Goal: Task Accomplishment & Management: Manage account settings

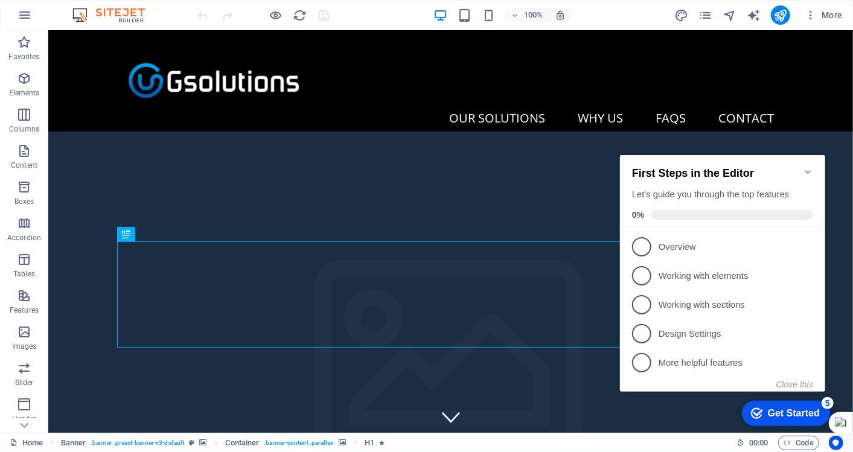
click at [810, 167] on icon "Minimize checklist" at bounding box center [808, 172] width 10 height 10
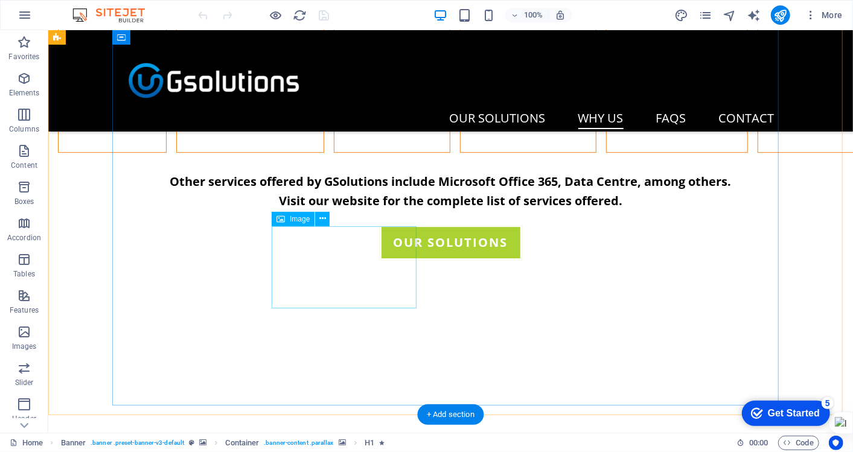
scroll to position [1991, 0]
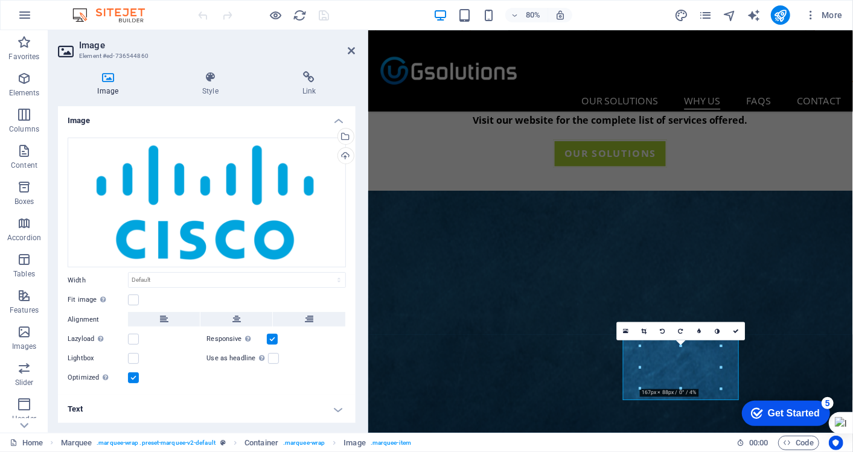
scroll to position [0, 0]
click at [112, 403] on h4 "Text" at bounding box center [207, 409] width 298 height 29
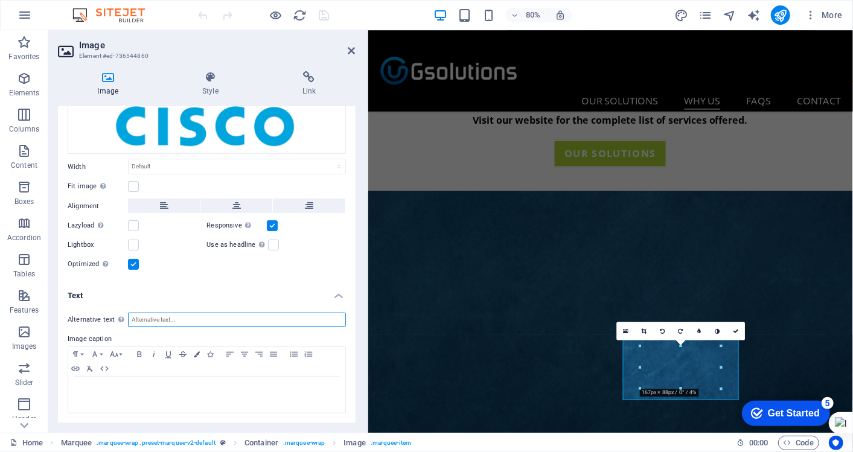
click at [179, 315] on input "Alternative text The alternative text is used by devices that cannot display im…" at bounding box center [237, 320] width 218 height 14
type input "Cisco partner"
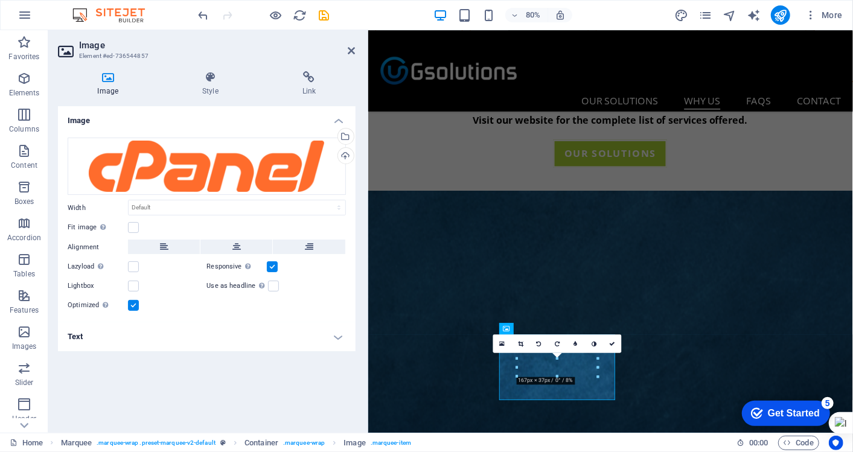
click at [206, 343] on h4 "Text" at bounding box center [207, 336] width 298 height 29
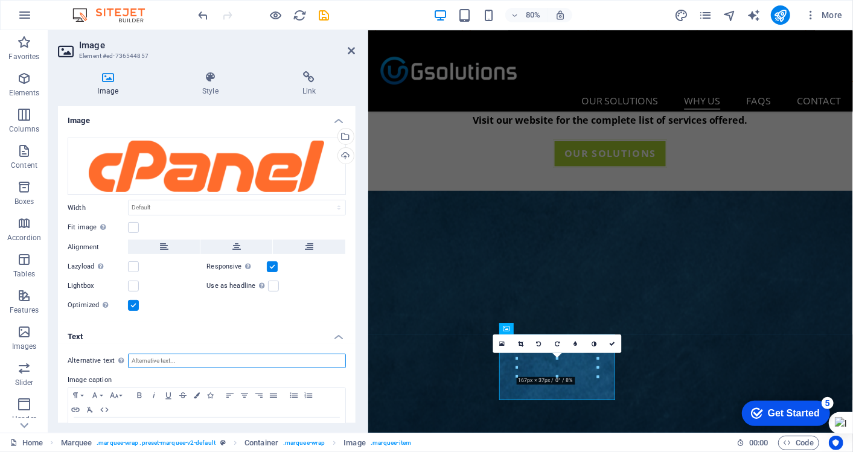
click at [190, 355] on input "Alternative text The alternative text is used by devices that cannot display im…" at bounding box center [237, 361] width 218 height 14
type input "cPanel partner"
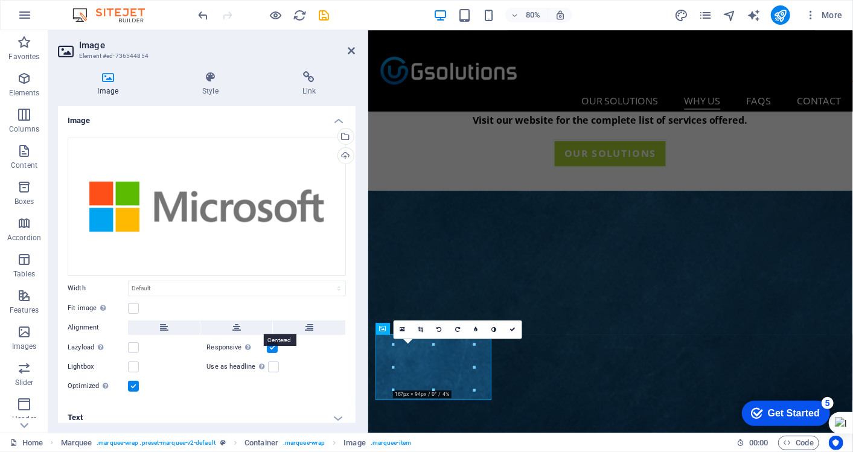
scroll to position [8, 0]
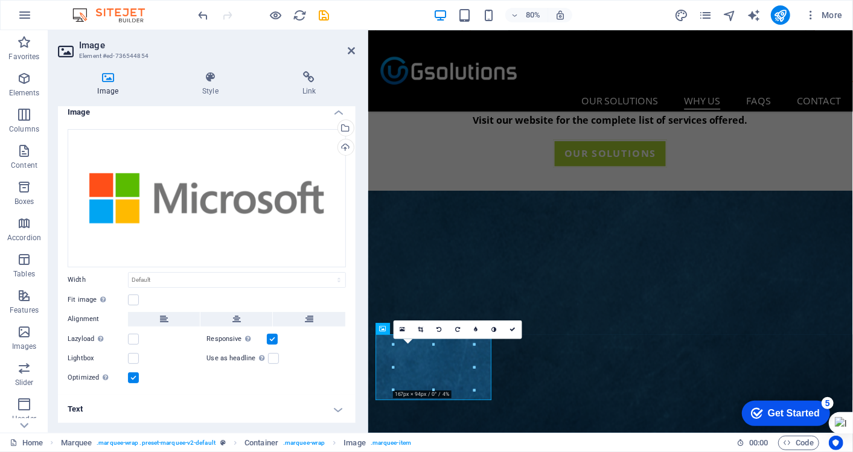
click at [66, 406] on h4 "Text" at bounding box center [207, 409] width 298 height 29
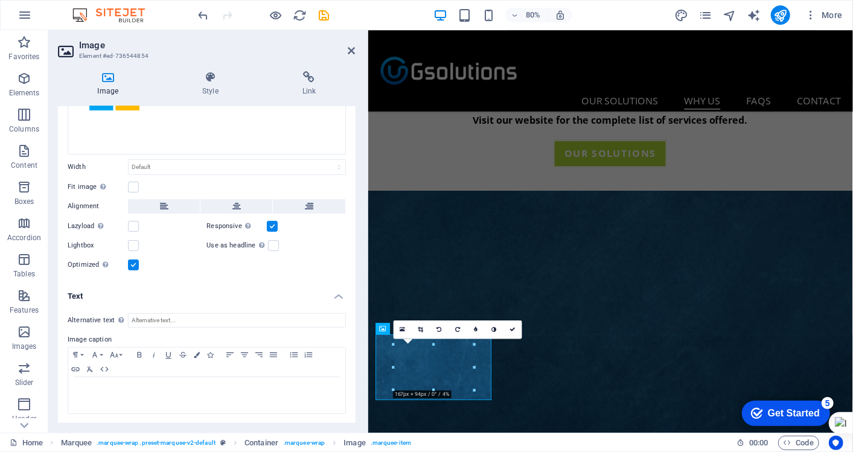
scroll to position [122, 0]
click at [223, 315] on input "Alternative text The alternative text is used by devices that cannot display im…" at bounding box center [237, 320] width 218 height 14
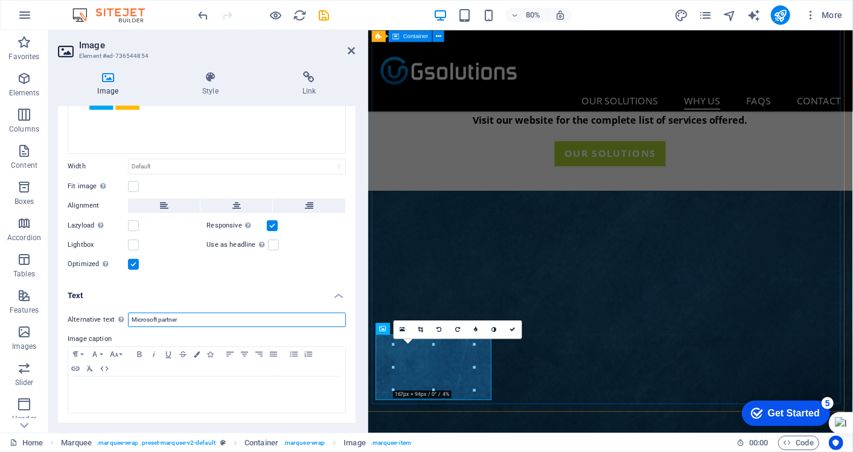
type input "Microsoft partner"
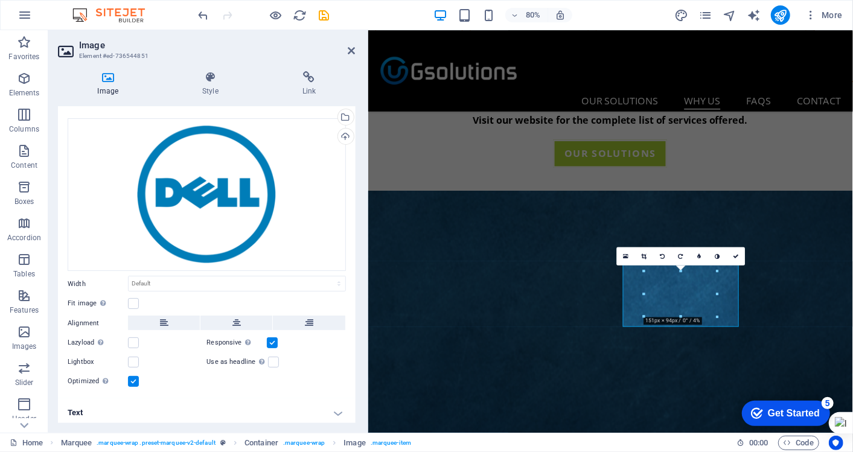
scroll to position [24, 0]
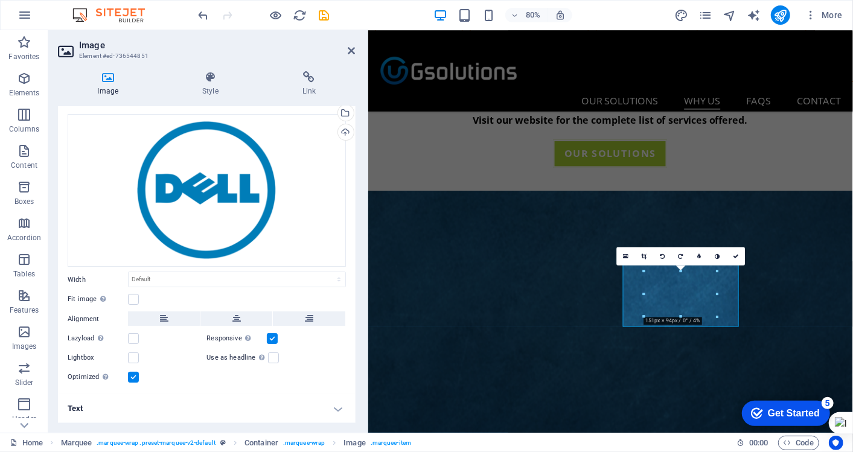
click at [164, 412] on h4 "Text" at bounding box center [207, 408] width 298 height 29
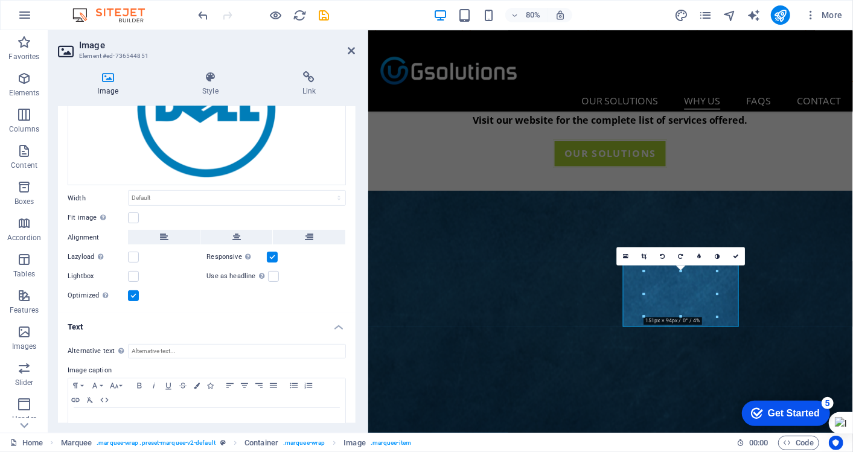
scroll to position [136, 0]
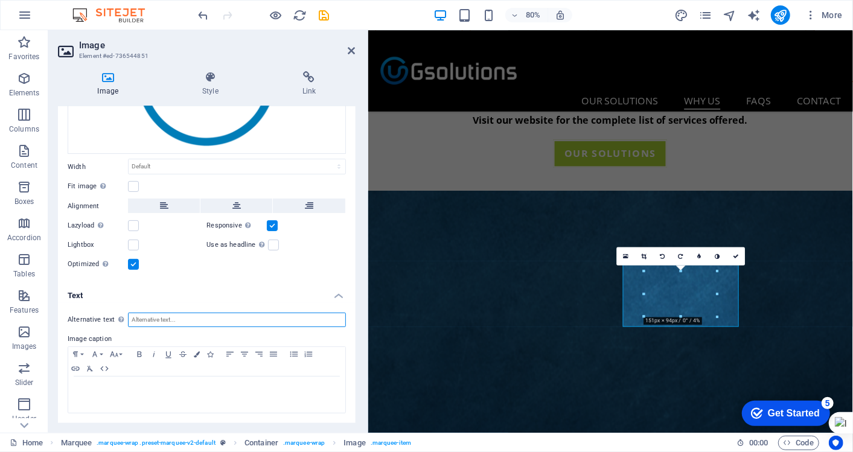
click at [169, 322] on input "Alternative text The alternative text is used by devices that cannot display im…" at bounding box center [237, 320] width 218 height 14
type input "d"
type input "Dell partner"
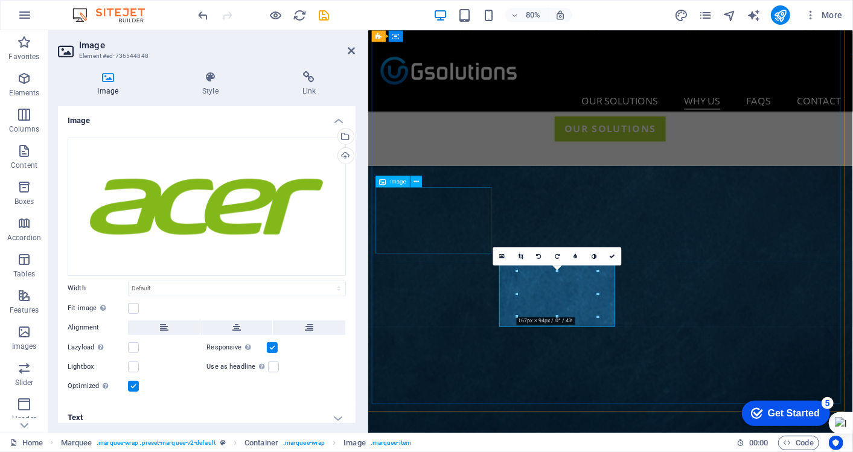
scroll to position [2070, 0]
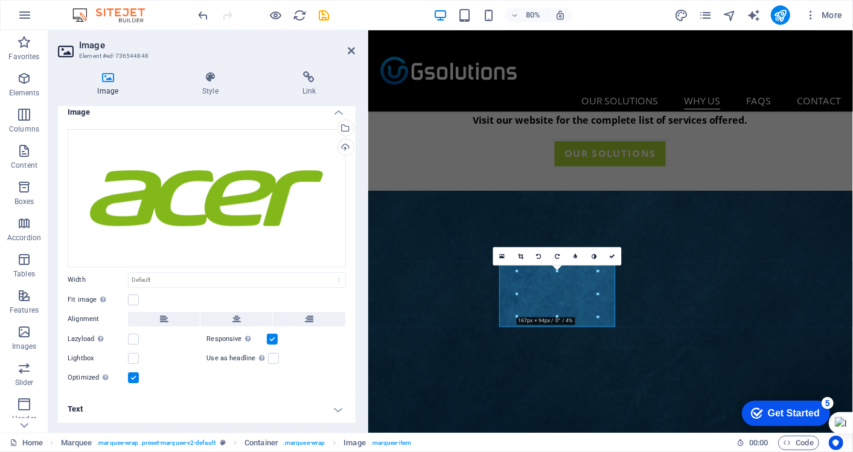
click at [118, 413] on h4 "Text" at bounding box center [207, 409] width 298 height 29
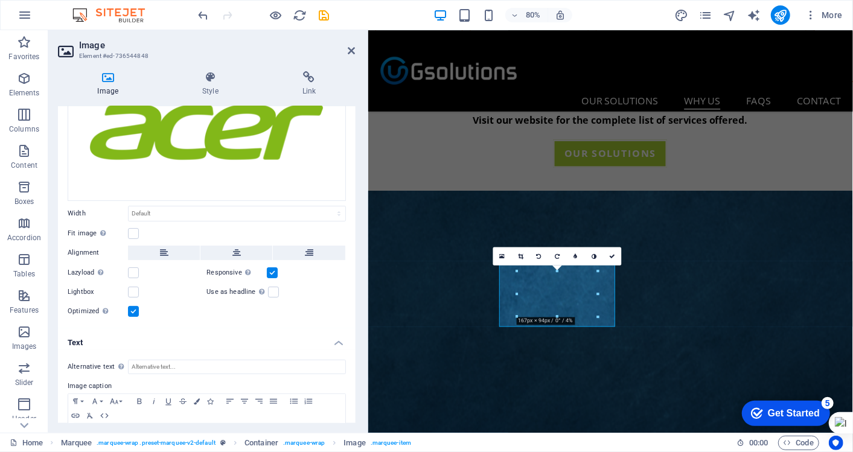
scroll to position [122, 0]
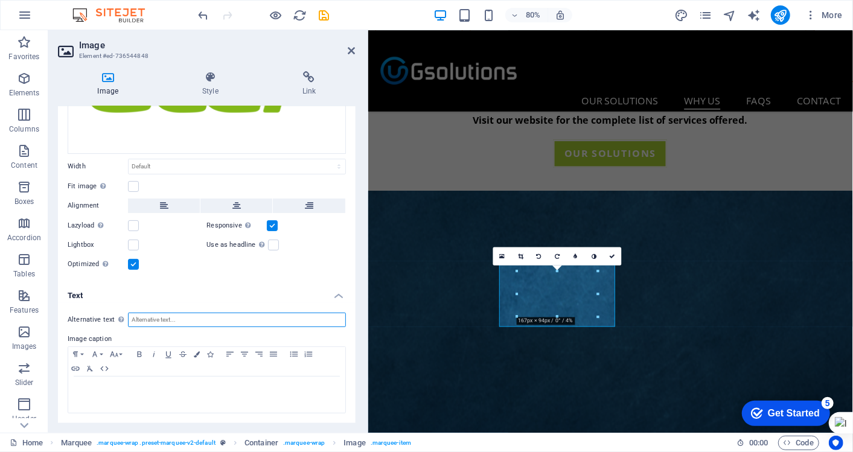
click at [150, 327] on div "Alternative text The alternative text is used by devices that cannot display im…" at bounding box center [207, 363] width 298 height 121
type input "Acer partner"
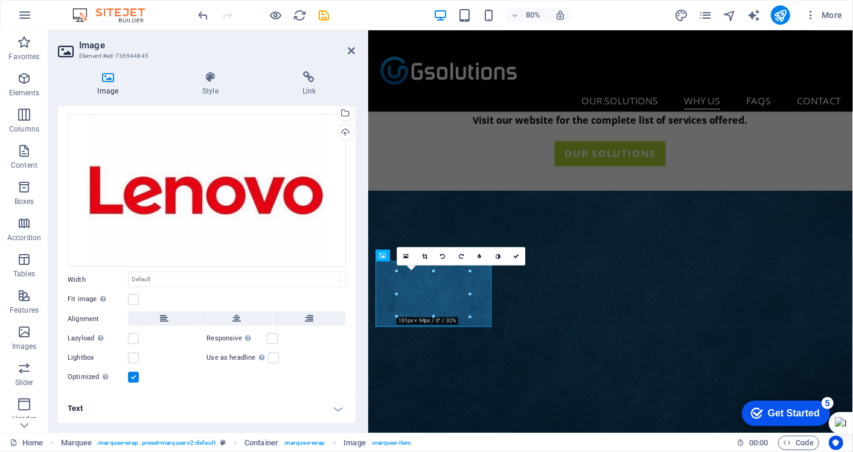
click at [177, 410] on h4 "Text" at bounding box center [207, 408] width 298 height 29
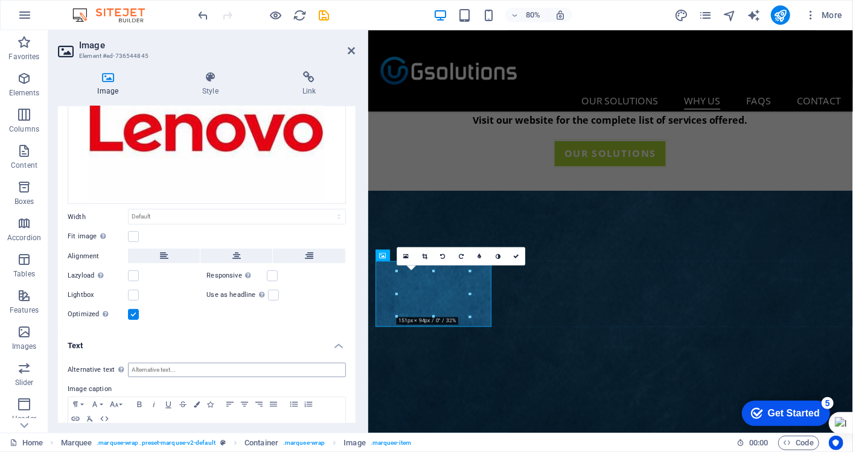
scroll to position [136, 0]
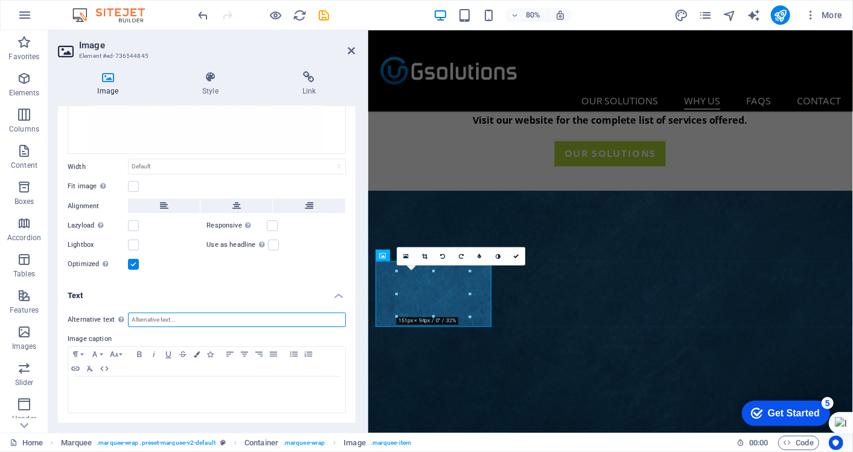
click at [181, 321] on input "Alternative text The alternative text is used by devices that cannot display im…" at bounding box center [237, 320] width 218 height 14
type input "Lenovo partner"
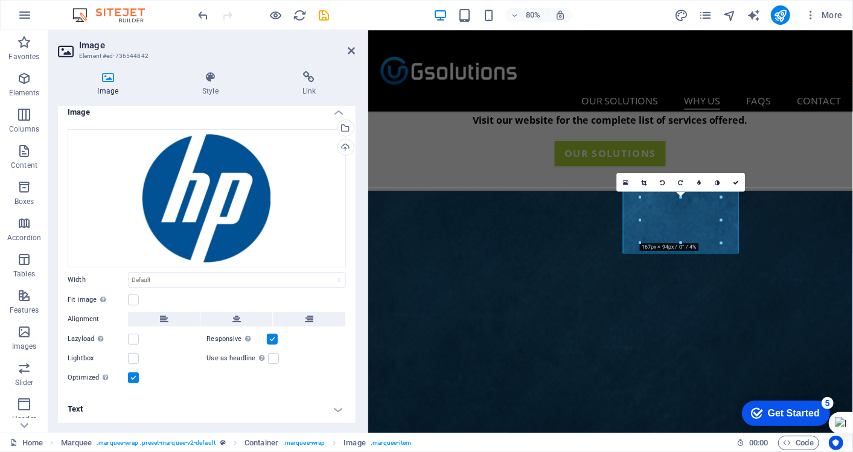
click at [194, 407] on h4 "Text" at bounding box center [207, 409] width 298 height 29
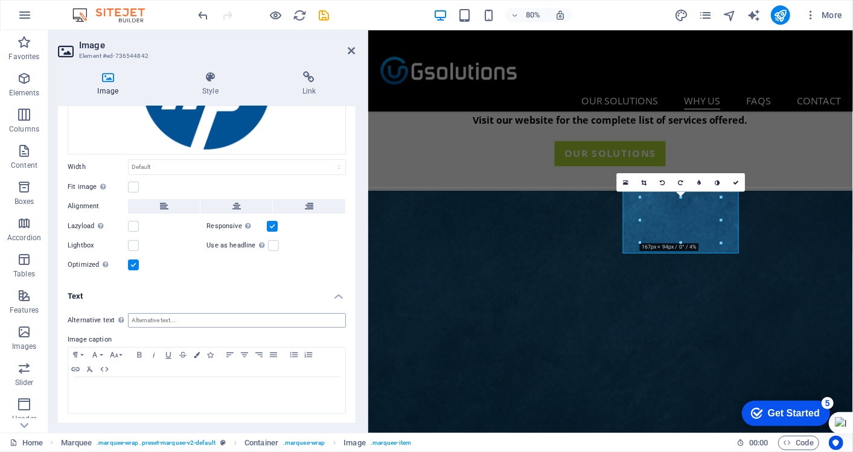
scroll to position [122, 0]
click at [189, 310] on div "Alternative text The alternative text is used by devices that cannot display im…" at bounding box center [207, 363] width 298 height 121
click at [188, 314] on input "Alternative text The alternative text is used by devices that cannot display im…" at bounding box center [237, 320] width 218 height 14
type input "HP partner"
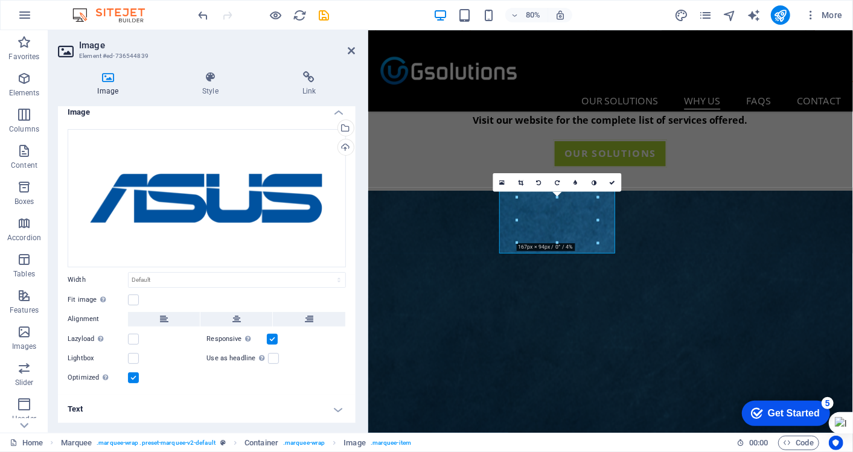
click at [142, 413] on h4 "Text" at bounding box center [207, 409] width 298 height 29
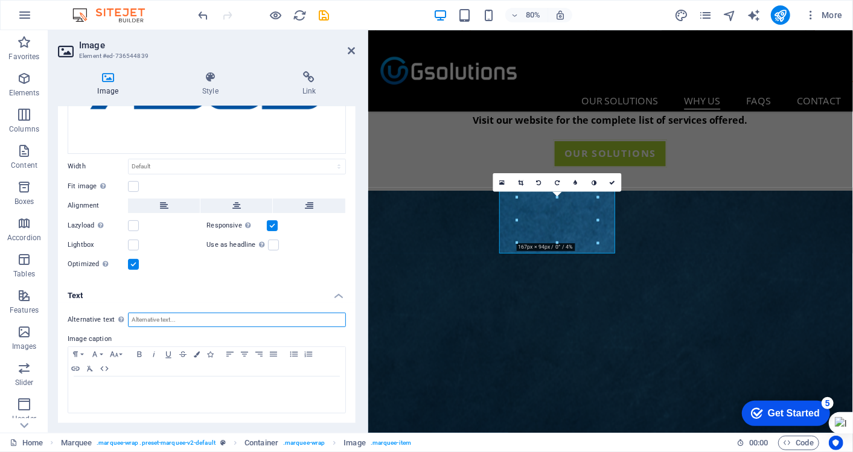
click at [174, 316] on input "Alternative text The alternative text is used by devices that cannot display im…" at bounding box center [237, 320] width 218 height 14
type input "Asus partner"
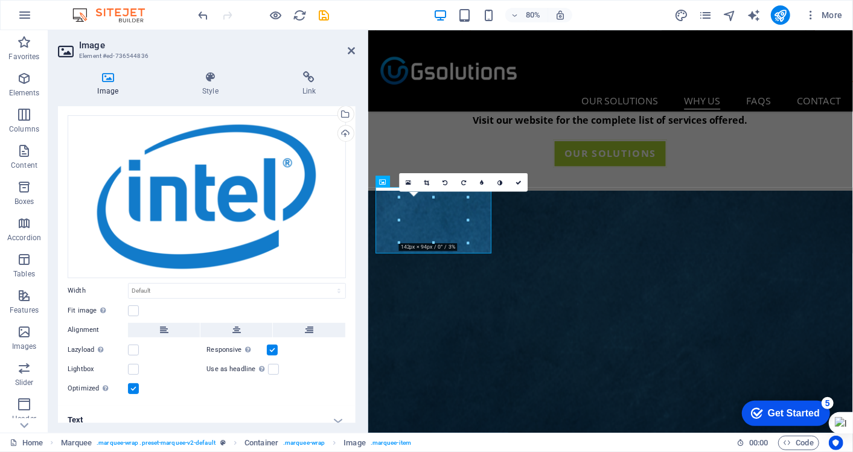
scroll to position [33, 0]
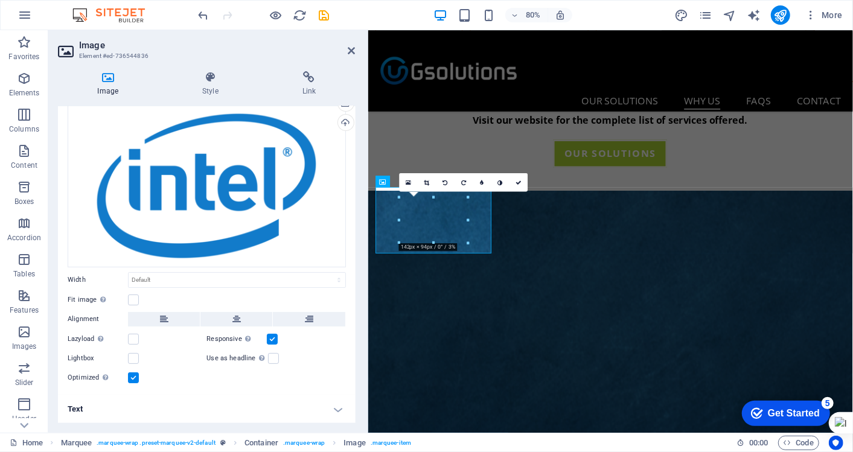
click at [157, 409] on h4 "Text" at bounding box center [207, 409] width 298 height 29
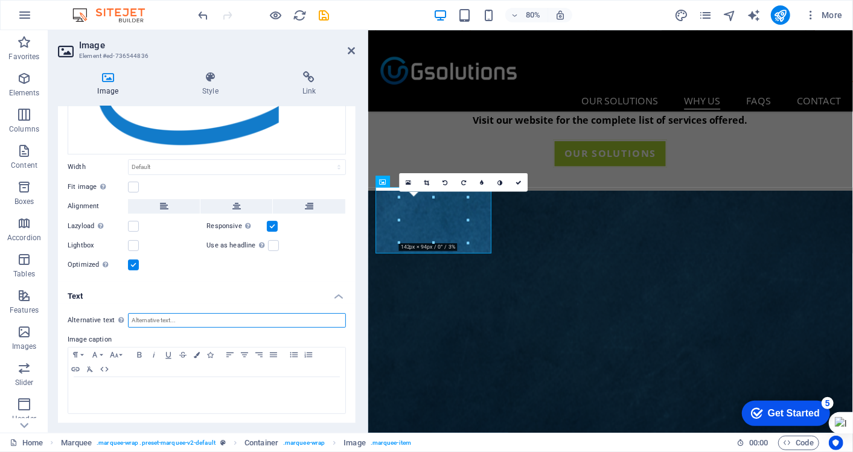
click at [210, 319] on input "Alternative text The alternative text is used by devices that cannot display im…" at bounding box center [237, 320] width 218 height 14
type input "Intel partner"
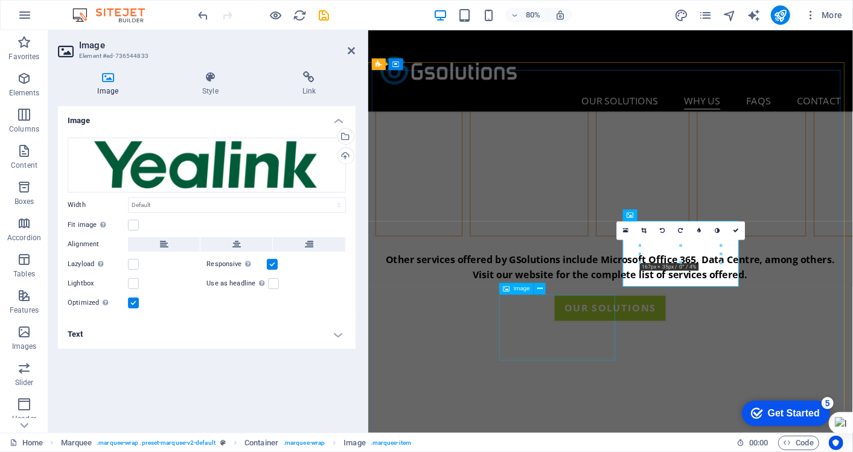
scroll to position [1801, 0]
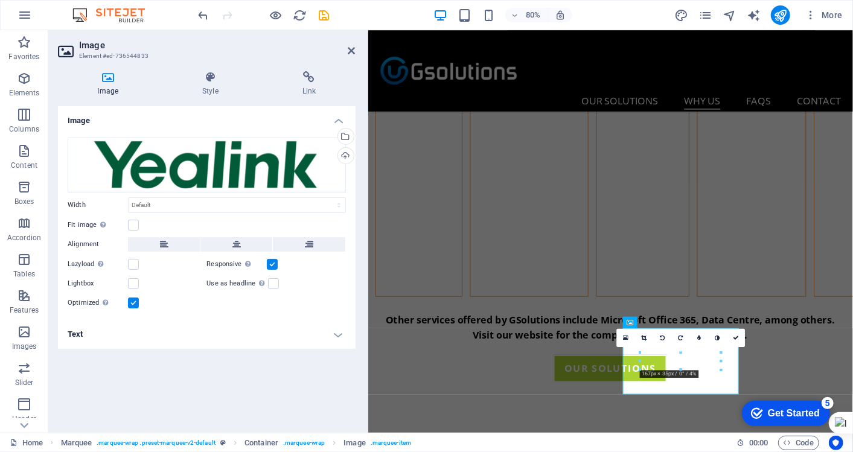
click at [167, 338] on h4 "Text" at bounding box center [207, 334] width 298 height 29
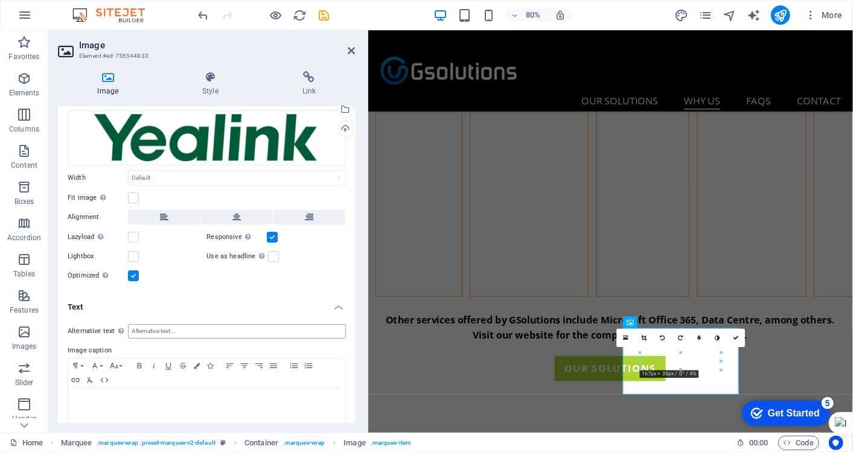
scroll to position [38, 0]
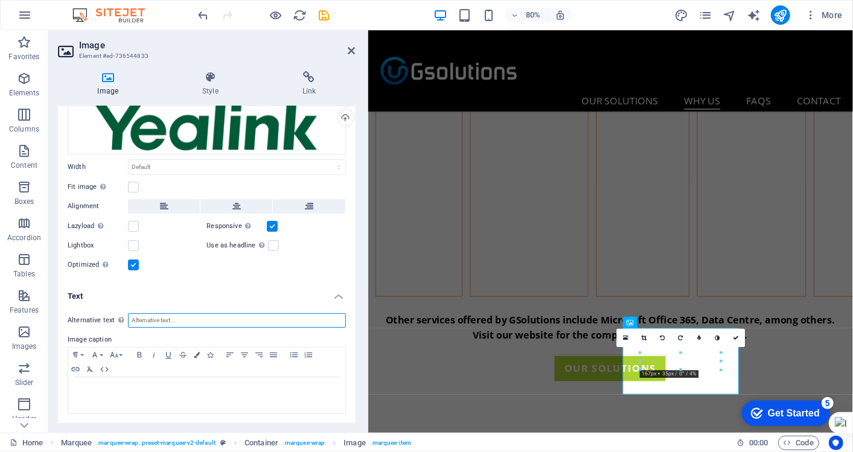
click at [168, 313] on input "Alternative text The alternative text is used by devices that cannot display im…" at bounding box center [237, 320] width 218 height 14
type input "Yealink partner"
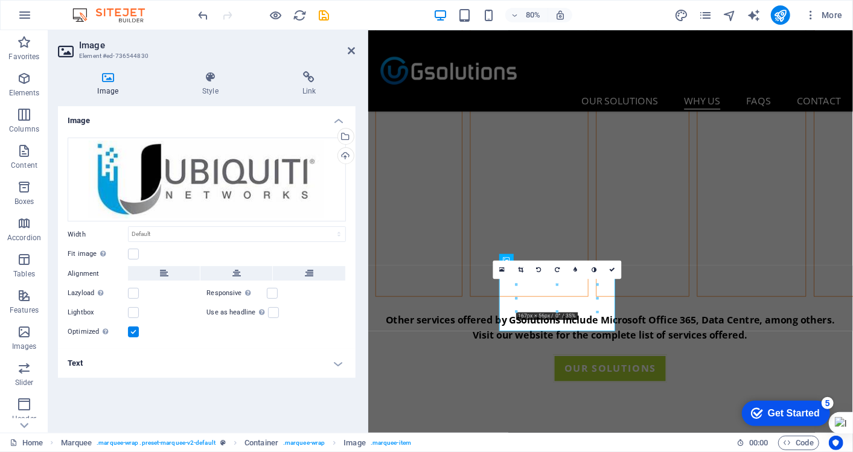
scroll to position [1880, 0]
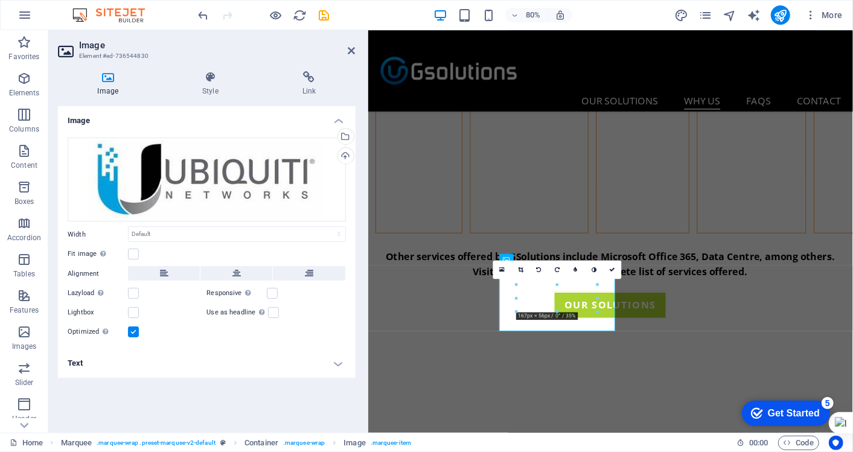
click at [152, 362] on h4 "Text" at bounding box center [207, 363] width 298 height 29
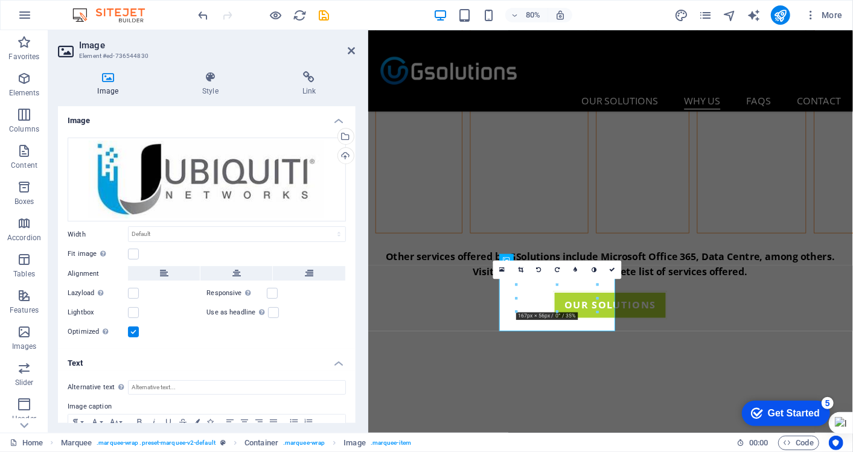
scroll to position [68, 0]
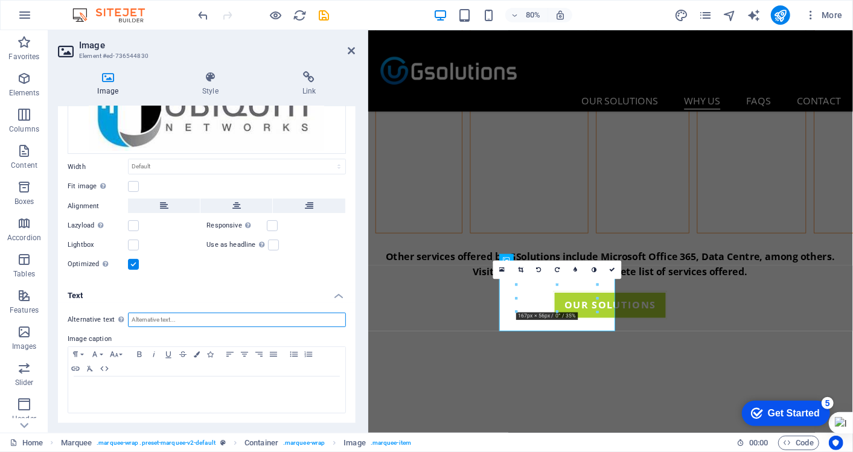
click at [155, 318] on input "Alternative text The alternative text is used by devices that cannot display im…" at bounding box center [237, 320] width 218 height 14
type input "Ubiquiti partner"
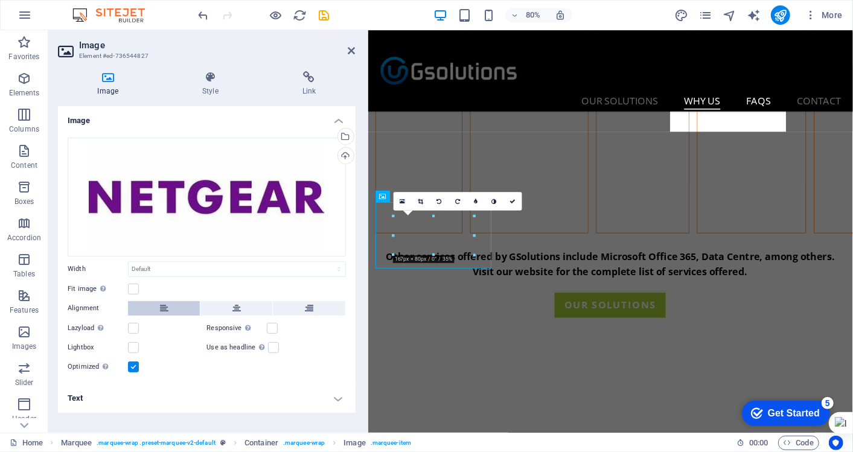
scroll to position [1959, 0]
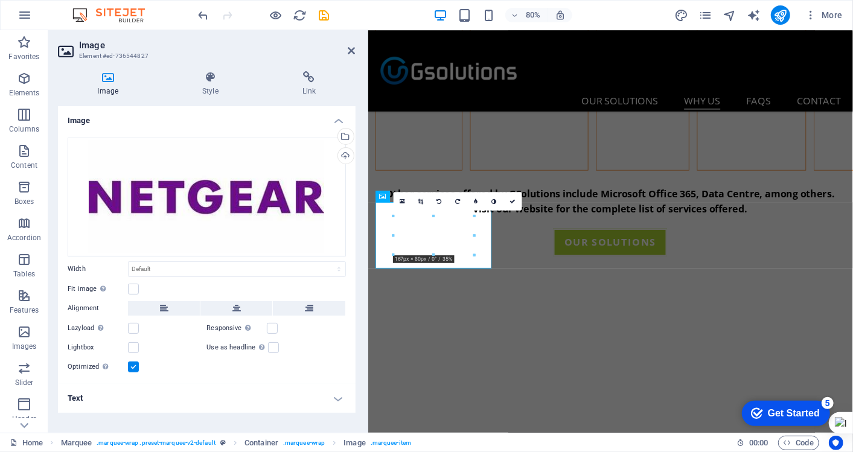
click at [132, 407] on h4 "Text" at bounding box center [207, 398] width 298 height 29
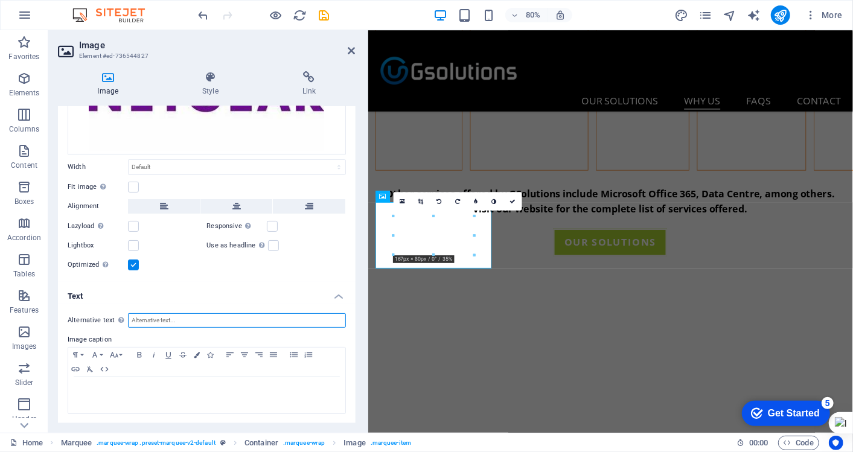
click at [178, 321] on input "Alternative text The alternative text is used by devices that cannot display im…" at bounding box center [237, 320] width 218 height 14
type input "Netgear partner"
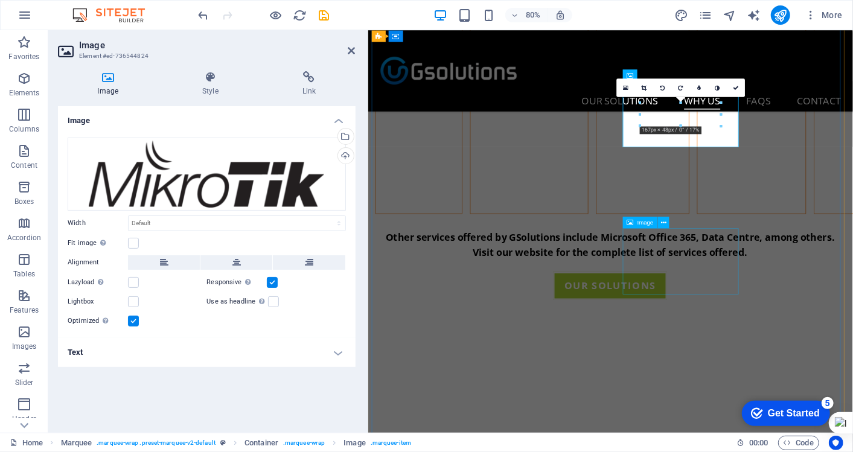
scroll to position [1903, 0]
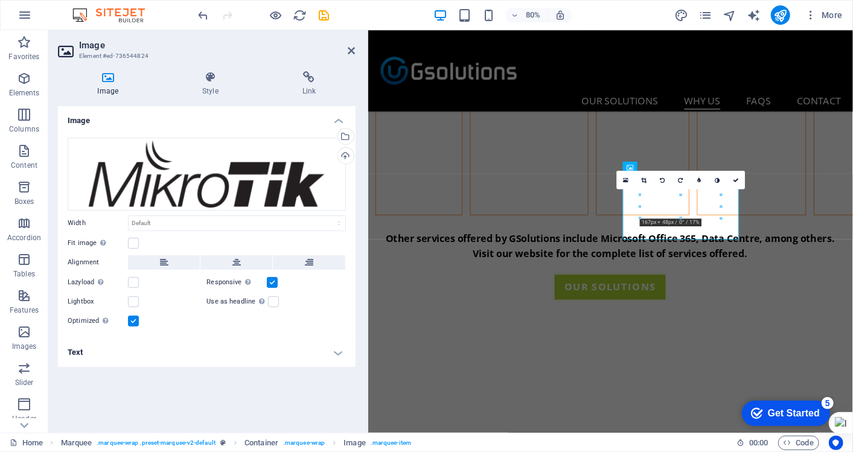
click at [185, 347] on h4 "Text" at bounding box center [207, 352] width 298 height 29
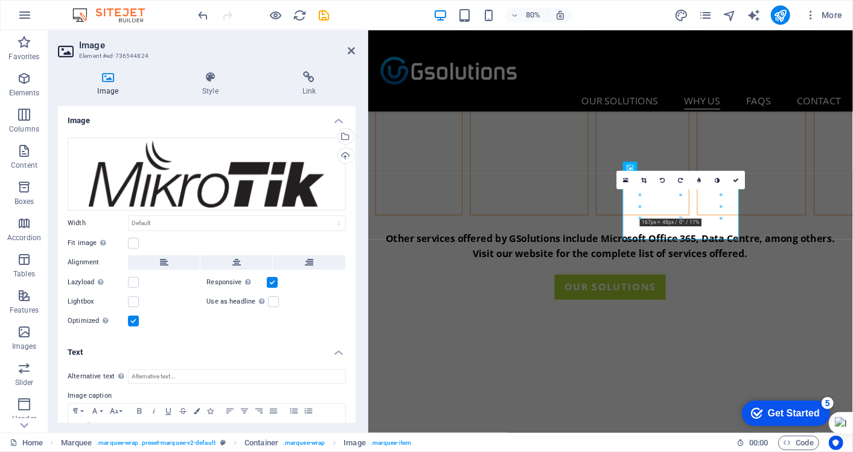
scroll to position [57, 0]
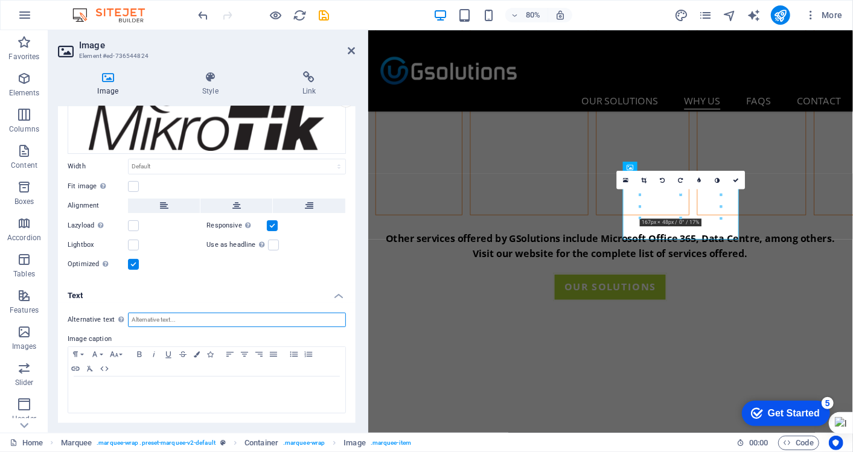
click at [182, 313] on input "Alternative text The alternative text is used by devices that cannot display im…" at bounding box center [237, 320] width 218 height 14
type input "MikroTik partner"
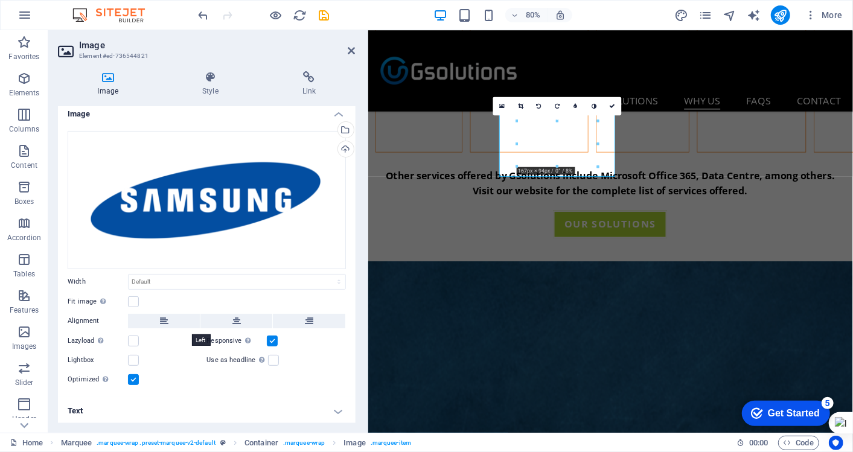
scroll to position [8, 0]
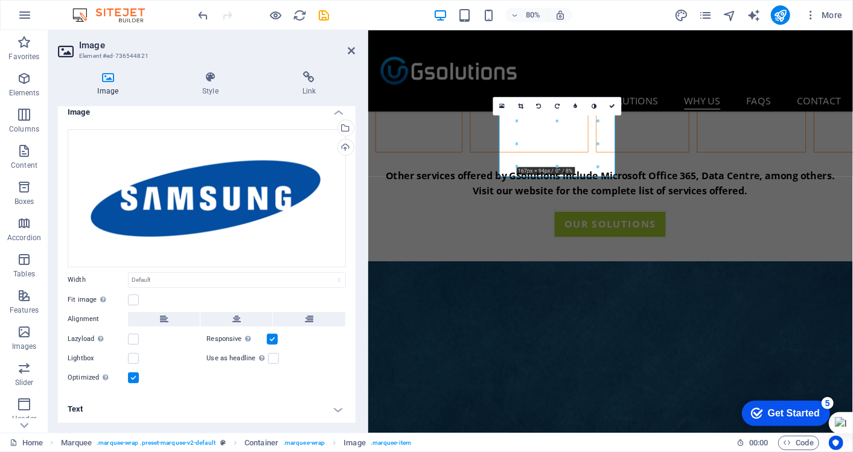
click at [139, 415] on h4 "Text" at bounding box center [207, 409] width 298 height 29
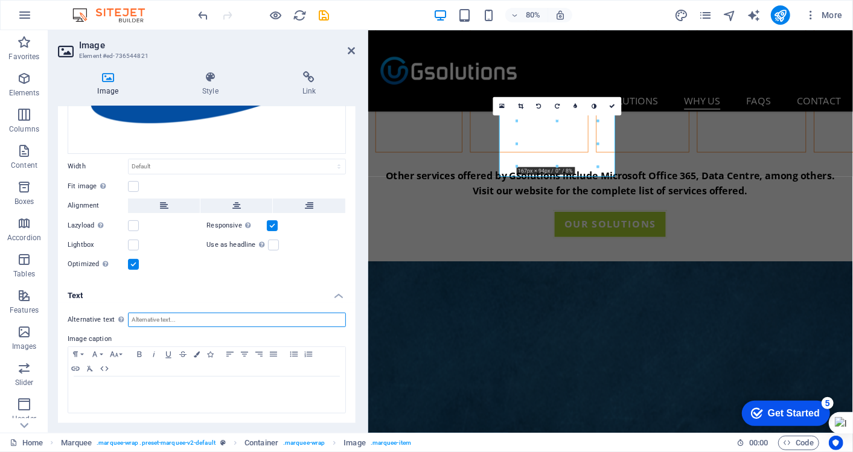
click at [178, 313] on input "Alternative text The alternative text is used by devices that cannot display im…" at bounding box center [237, 320] width 218 height 14
type input "Samsung partner"
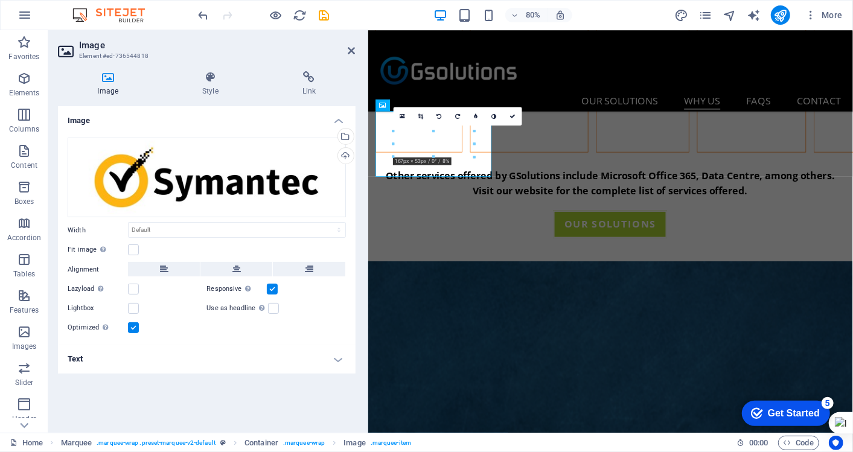
click at [227, 360] on h4 "Text" at bounding box center [207, 359] width 298 height 29
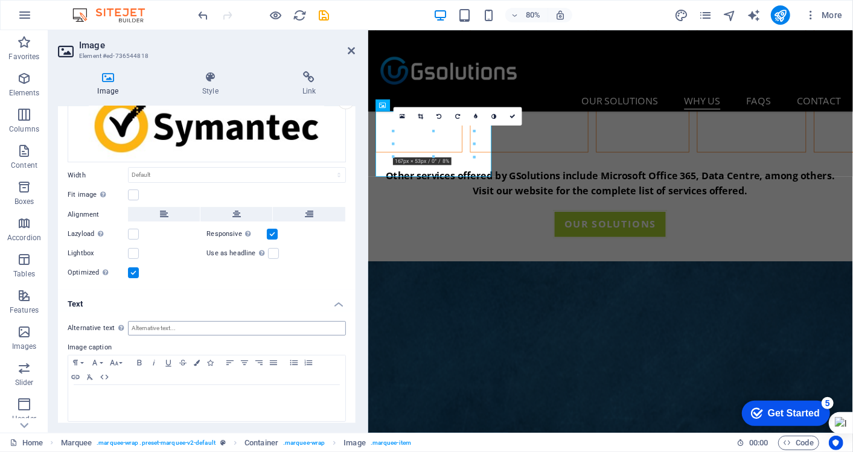
scroll to position [63, 0]
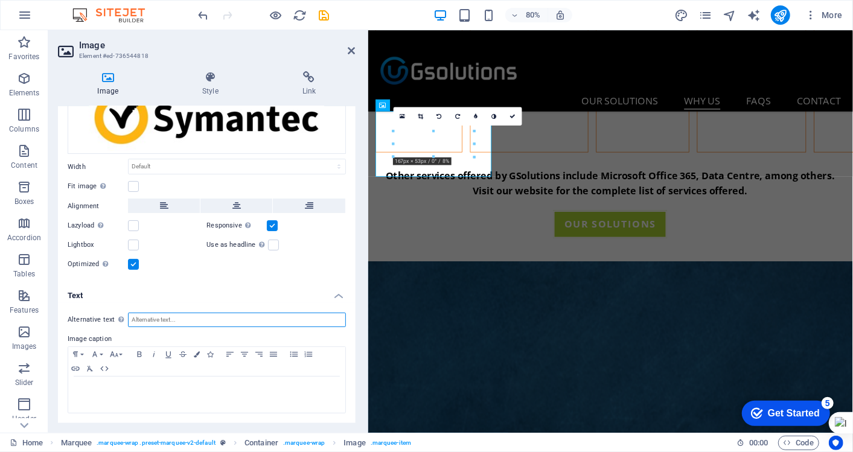
click at [186, 324] on input "Alternative text The alternative text is used by devices that cannot display im…" at bounding box center [237, 320] width 218 height 14
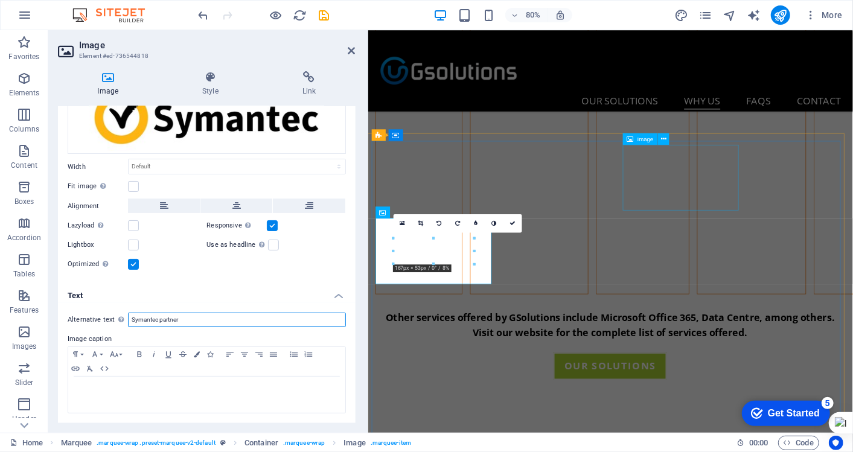
scroll to position [1780, 0]
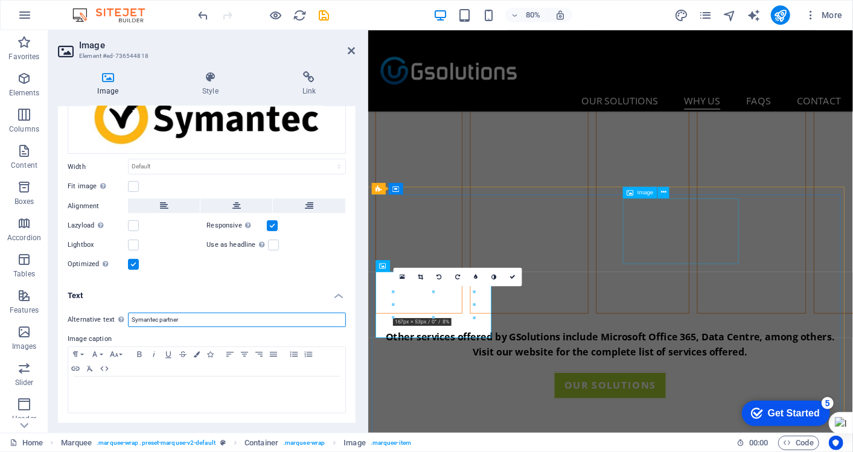
type input "Symantec partner"
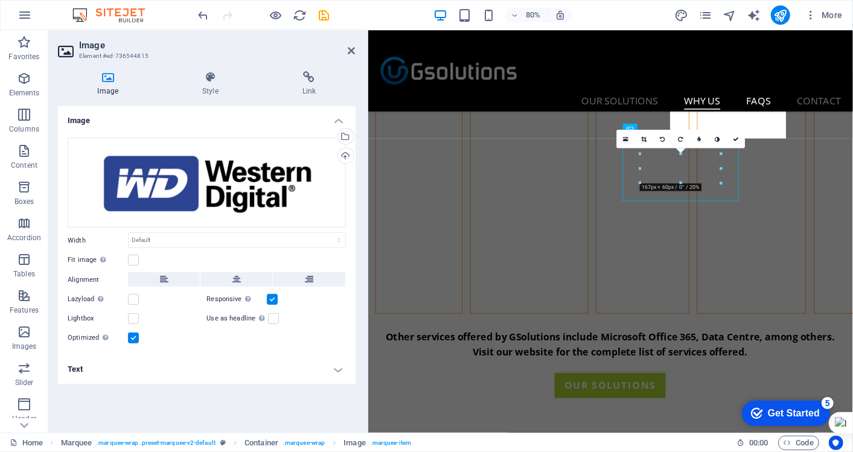
scroll to position [1858, 0]
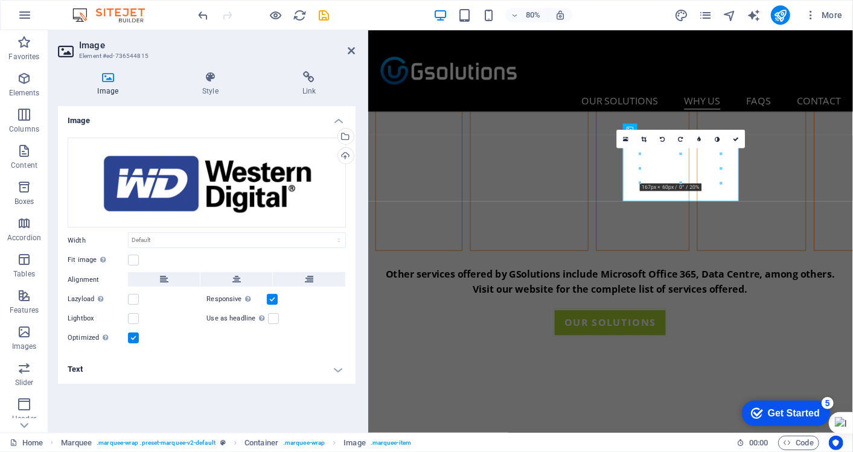
click at [145, 334] on div "Optimized Images are compressed to improve page speed." at bounding box center [207, 338] width 278 height 14
click at [165, 378] on h4 "Text" at bounding box center [207, 369] width 298 height 29
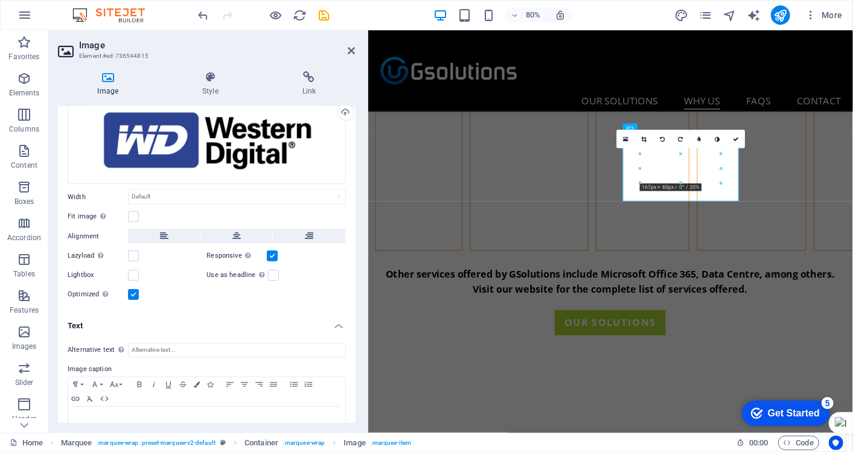
scroll to position [74, 0]
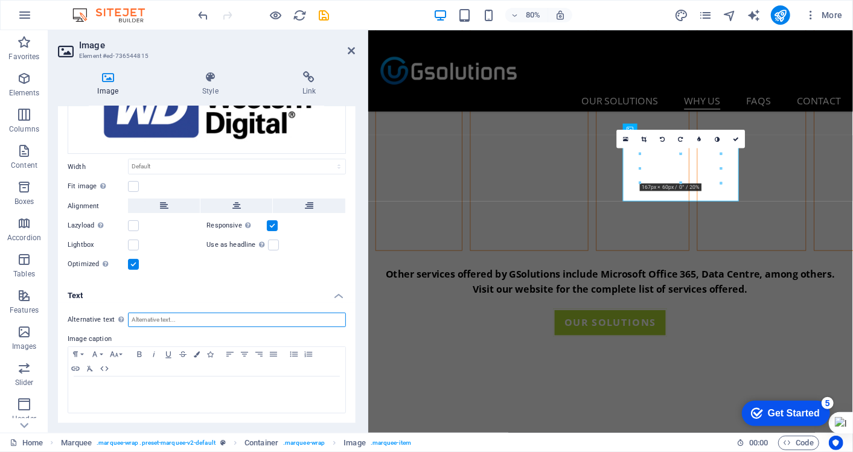
click at [163, 317] on input "Alternative text The alternative text is used by devices that cannot display im…" at bounding box center [237, 320] width 218 height 14
type input "Western Digital partner"
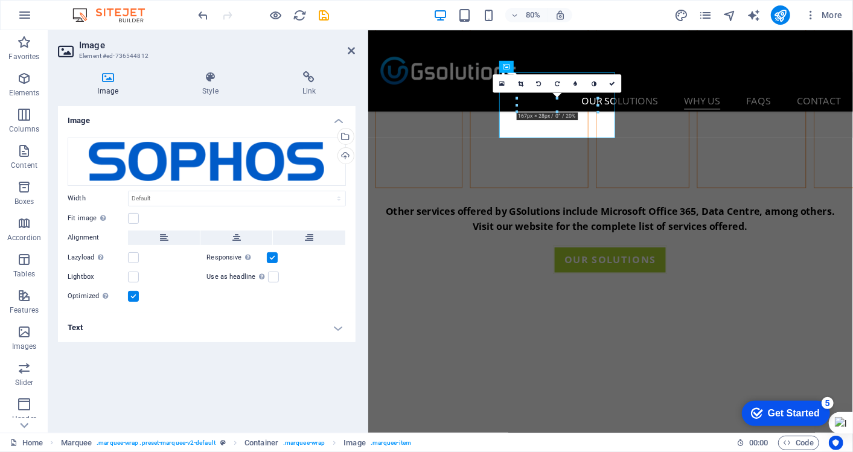
click at [171, 333] on h4 "Text" at bounding box center [207, 327] width 298 height 29
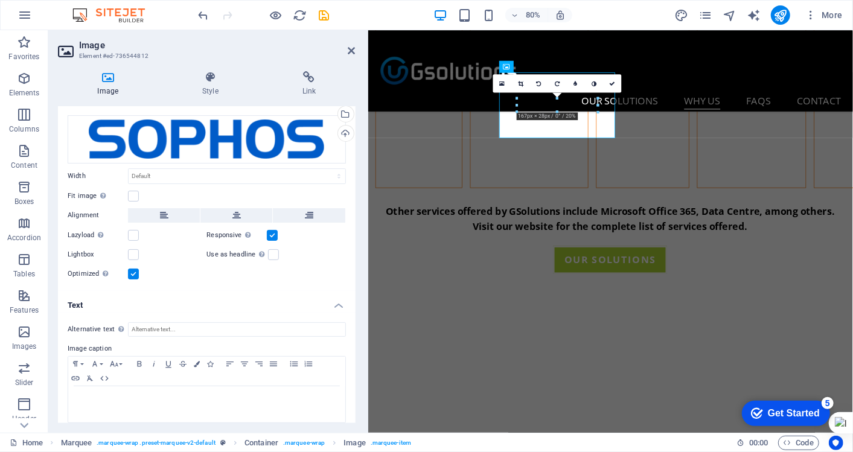
scroll to position [31, 0]
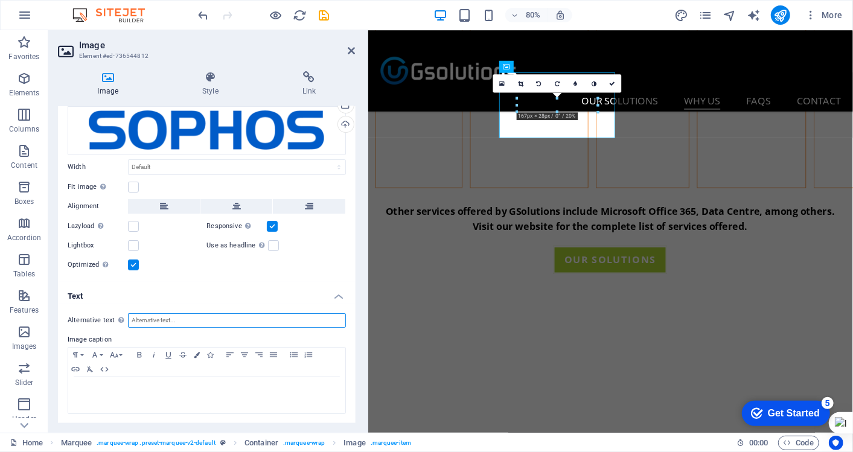
click at [188, 319] on input "Alternative text The alternative text is used by devices that cannot display im…" at bounding box center [237, 320] width 218 height 14
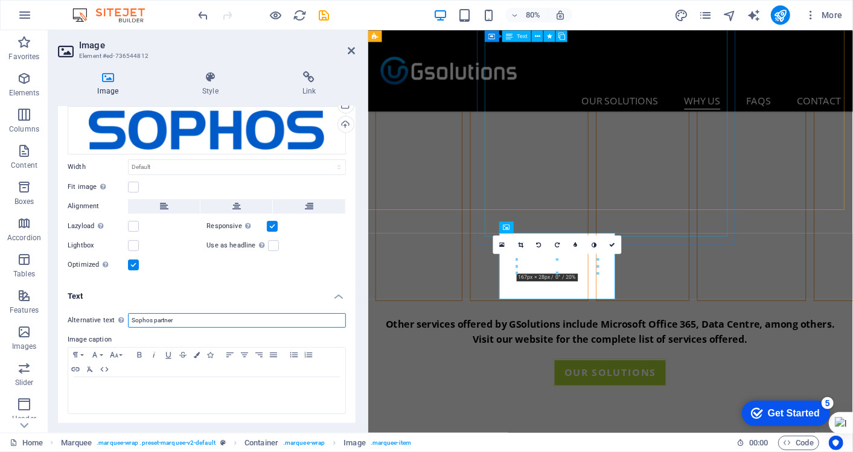
scroll to position [1736, 0]
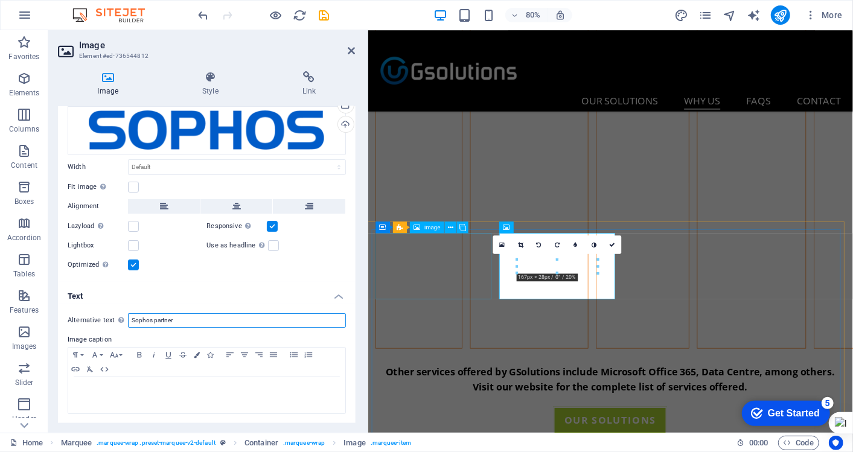
type input "Sophos partner"
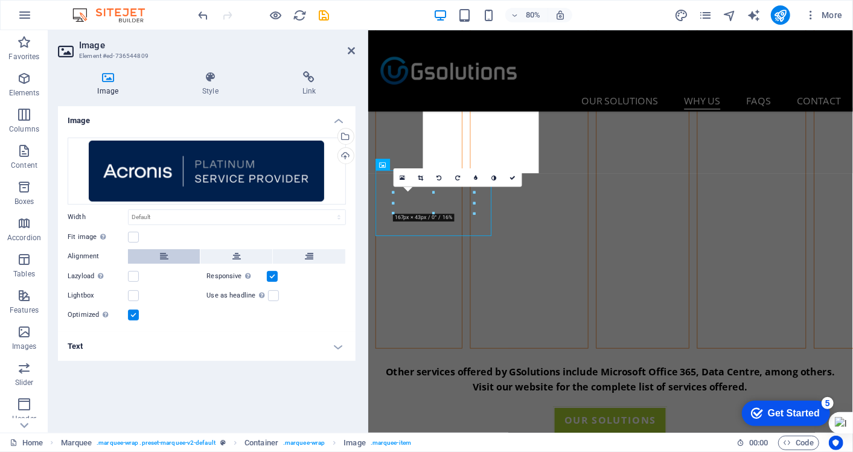
scroll to position [1814, 0]
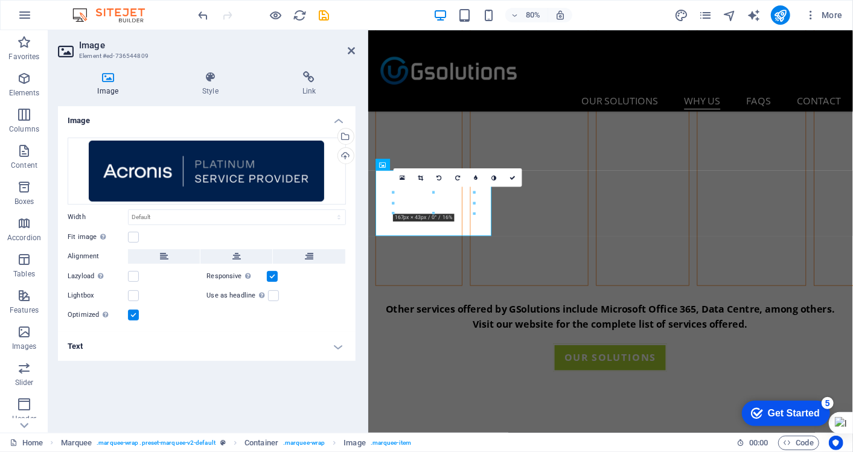
click at [172, 350] on h4 "Text" at bounding box center [207, 346] width 298 height 29
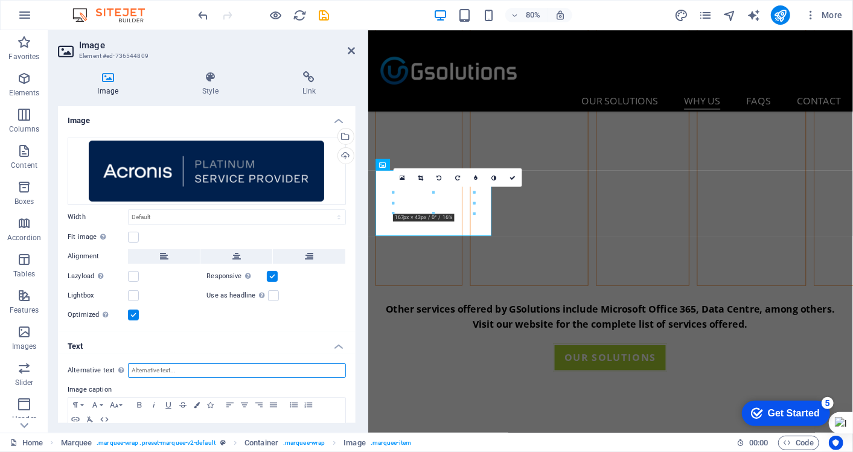
click at [175, 363] on input "Alternative text The alternative text is used by devices that cannot display im…" at bounding box center [237, 370] width 218 height 14
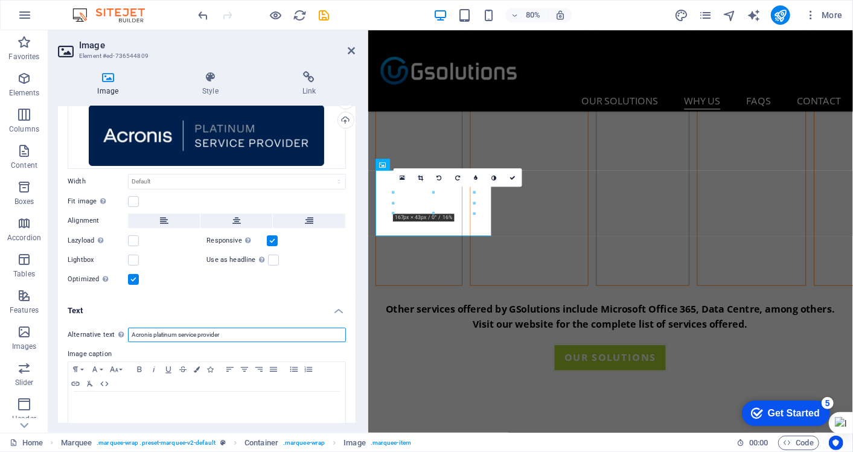
scroll to position [51, 0]
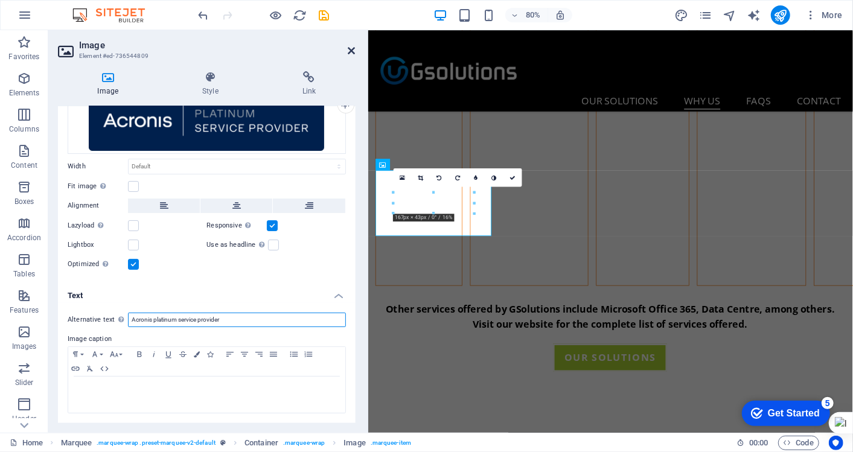
type input "Acronis platinum service provider"
click at [351, 49] on icon at bounding box center [351, 51] width 7 height 10
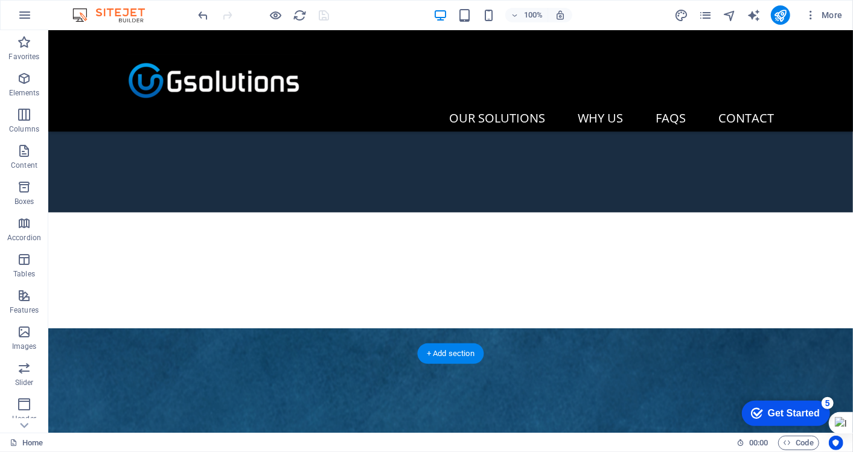
scroll to position [67, 0]
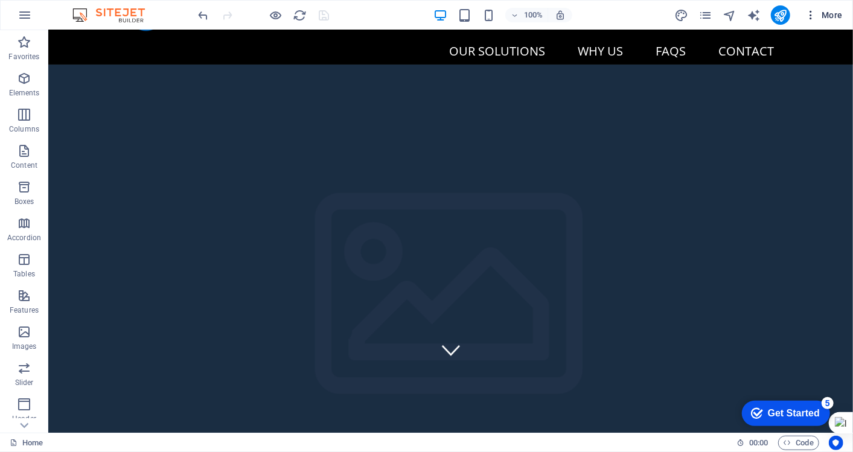
click at [0, 0] on button "More" at bounding box center [0, 0] width 0 height 0
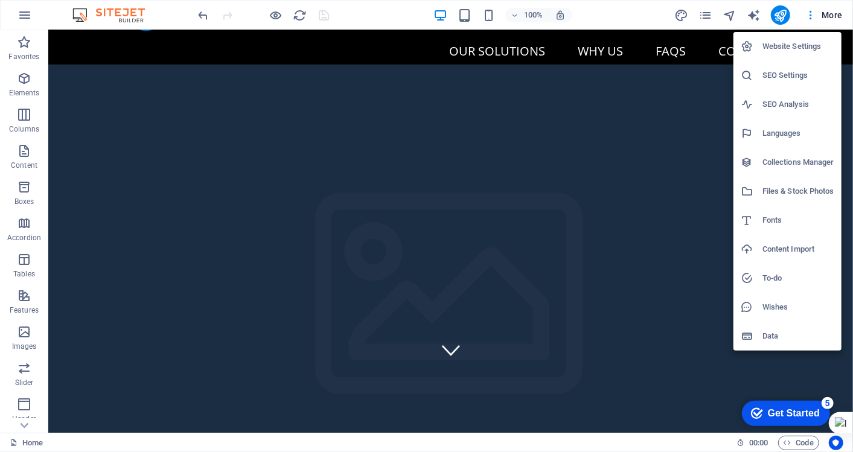
click at [379, 87] on div at bounding box center [426, 226] width 853 height 452
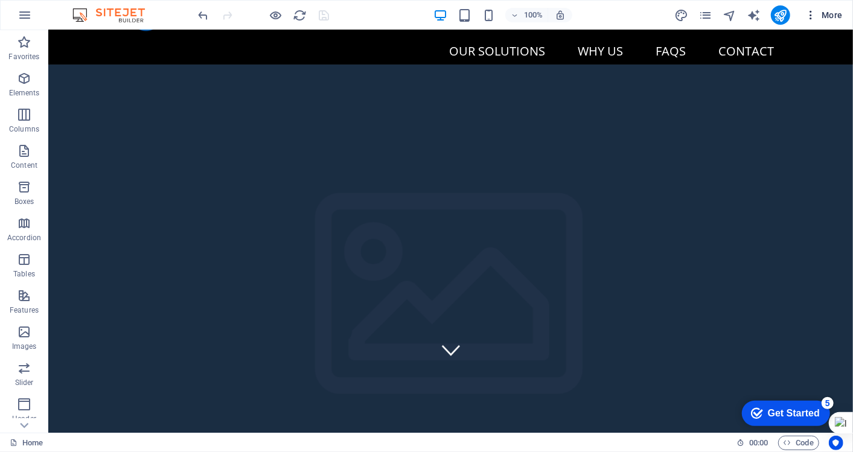
click at [828, 12] on span "More" at bounding box center [824, 15] width 38 height 12
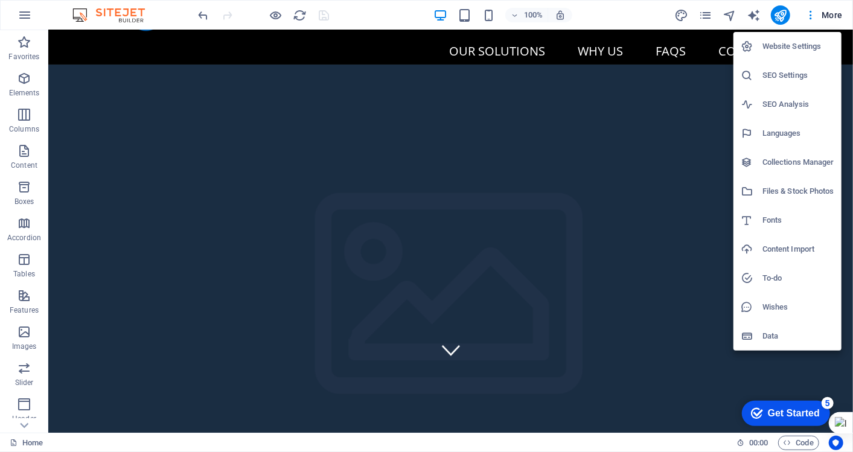
click at [775, 43] on h6 "Website Settings" at bounding box center [799, 46] width 72 height 14
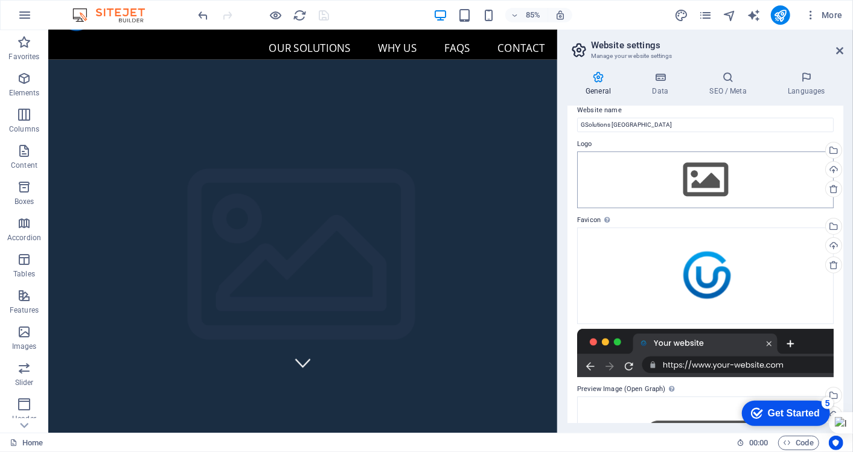
scroll to position [0, 0]
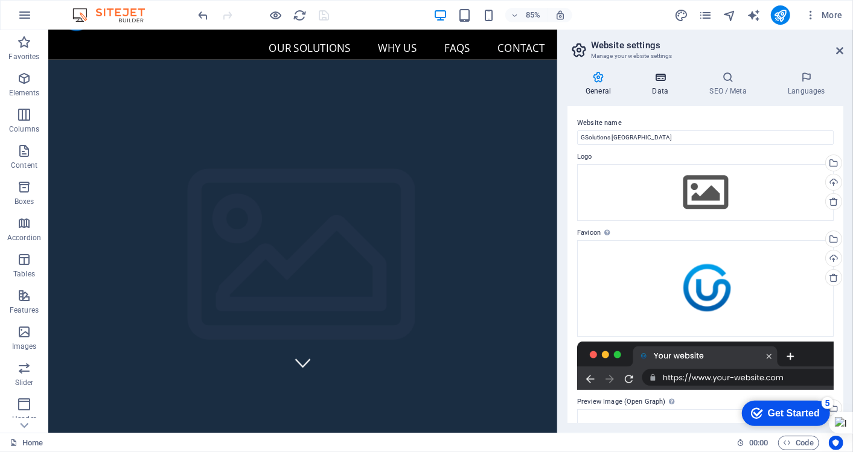
click at [650, 73] on icon at bounding box center [660, 77] width 53 height 12
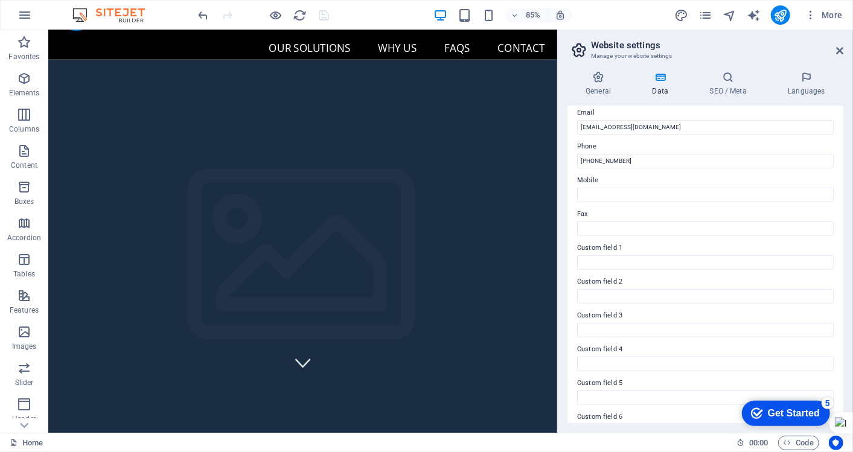
scroll to position [263, 0]
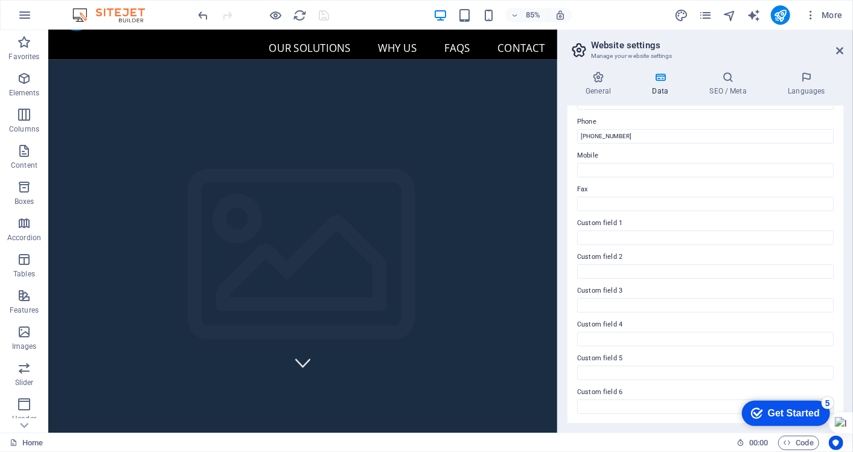
click at [732, 100] on div "General Data SEO / Meta Languages Website name GSolutions Durban Logo Drag file…" at bounding box center [706, 247] width 276 height 352
click at [733, 88] on h4 "SEO / Meta" at bounding box center [730, 83] width 78 height 25
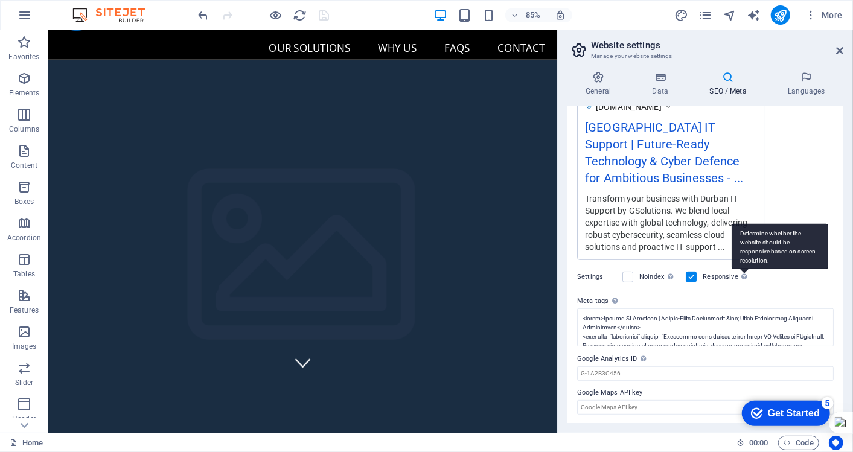
scroll to position [0, 0]
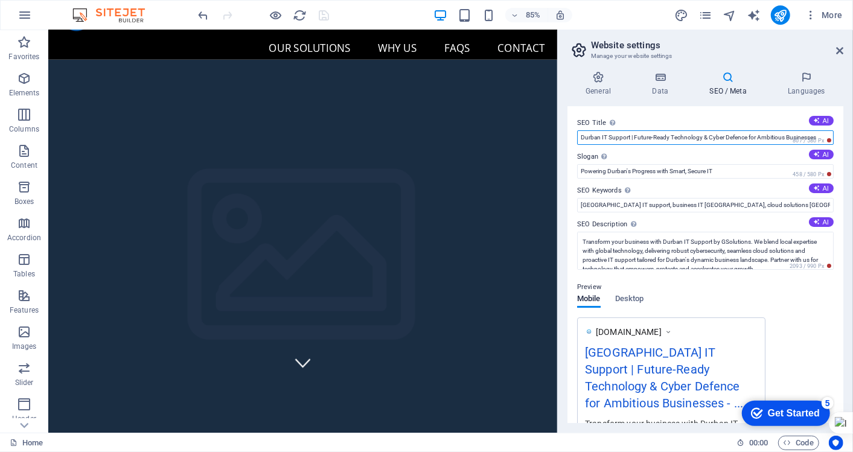
drag, startPoint x: 581, startPoint y: 140, endPoint x: 888, endPoint y: 113, distance: 307.9
click at [853, 113] on html "GSolutions Home Favorites Elements Columns Content Boxes Accordion Tables Featu…" at bounding box center [426, 226] width 853 height 452
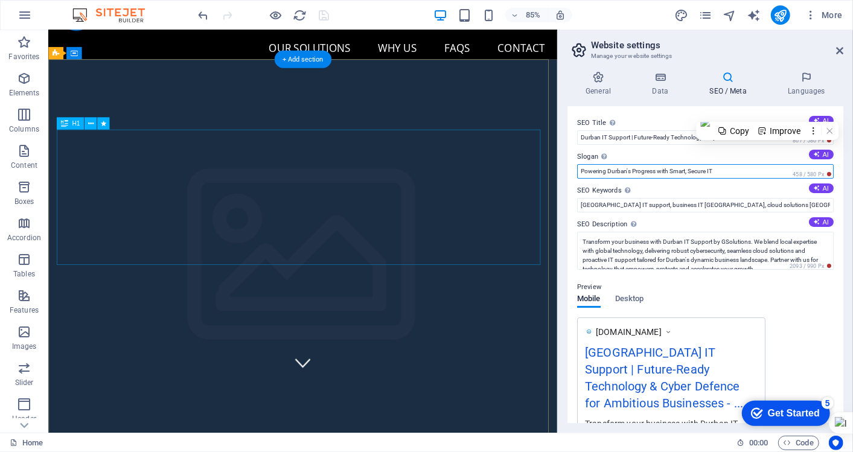
drag, startPoint x: 637, startPoint y: 171, endPoint x: 623, endPoint y: 173, distance: 14.0
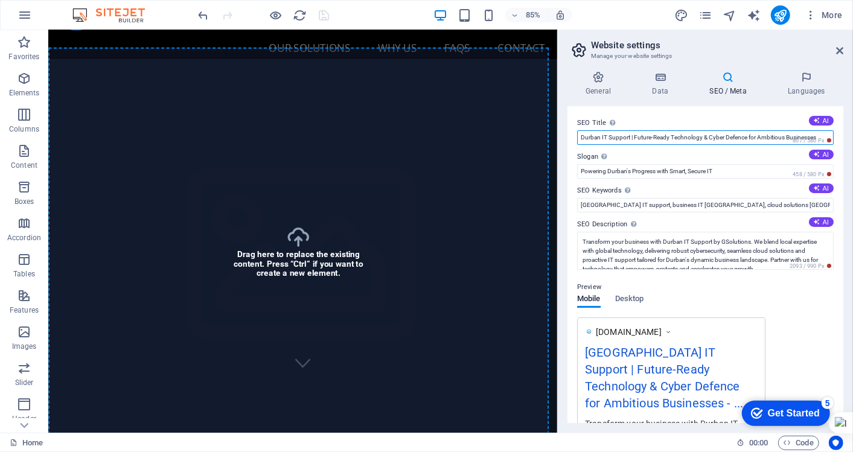
drag, startPoint x: 580, startPoint y: 135, endPoint x: 997, endPoint y: 109, distance: 418.7
click at [853, 109] on html "GSolutions Home Favorites Elements Columns Content Boxes Accordion Tables Featu…" at bounding box center [426, 226] width 853 height 452
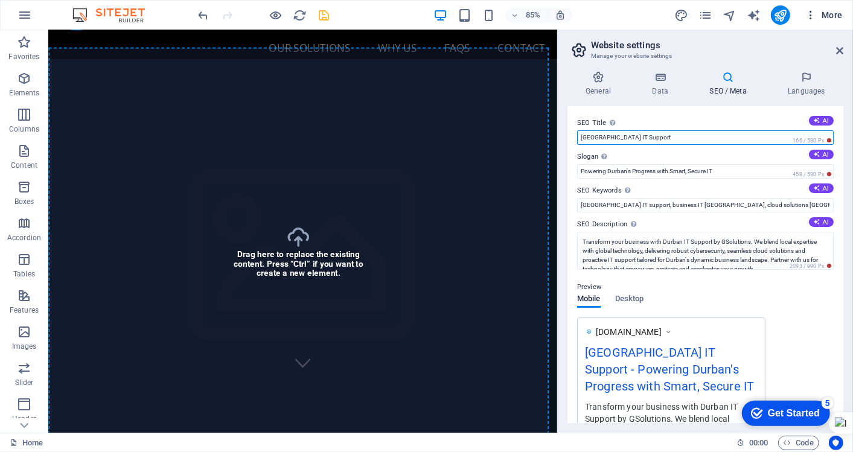
type input "Durban IT Support"
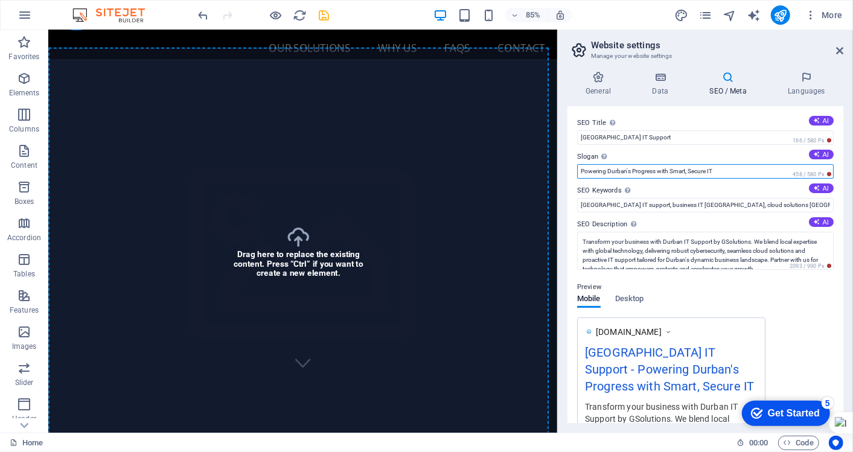
drag, startPoint x: 731, startPoint y: 170, endPoint x: 569, endPoint y: 161, distance: 162.7
click at [569, 161] on div "SEO Title The title of your website - make it something that stands out in sear…" at bounding box center [706, 264] width 276 height 317
paste input "Smart, secure IT powering Durban’s progress"
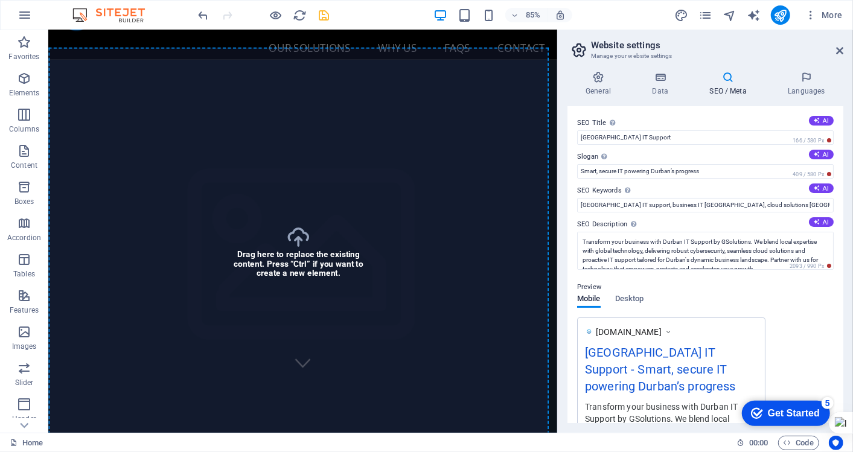
click at [702, 188] on label "SEO Keywords Comma-separated list of keywords representing your website. AI" at bounding box center [705, 191] width 257 height 14
click at [702, 198] on input "Durban IT support, business IT Durban, cloud solutions Durban, IT consulting Kw…" at bounding box center [705, 205] width 257 height 14
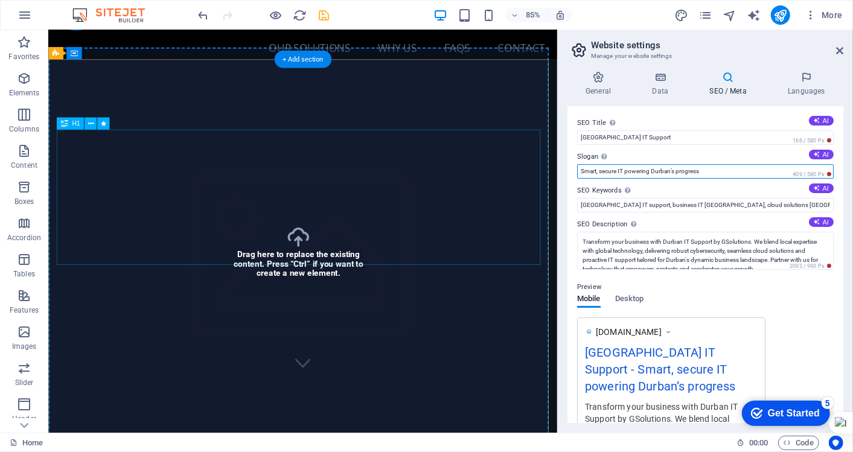
drag, startPoint x: 799, startPoint y: 201, endPoint x: 324, endPoint y: 197, distance: 475.2
paste input "ecure, future-ready IT for ambitious Durban businesse"
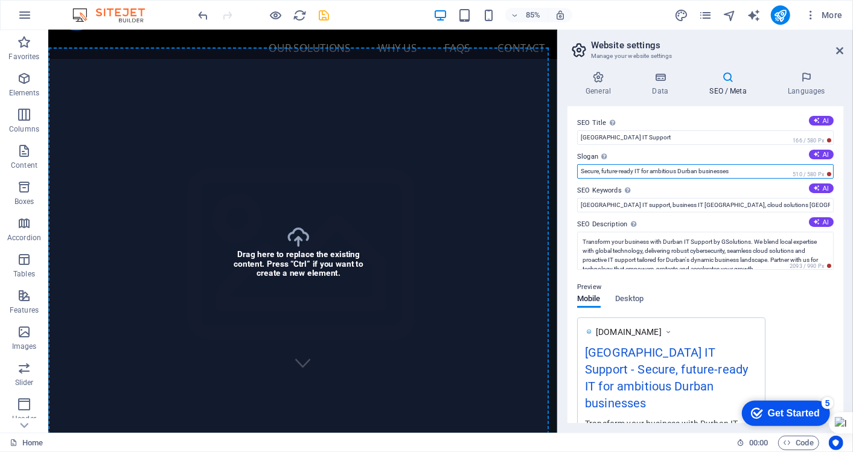
type input "Secure, future-ready IT for ambitious Durban businesses"
click at [800, 297] on div "Preview Mobile Desktop www.example.com Durban IT Support - Secure, future-ready…" at bounding box center [705, 377] width 257 height 215
drag, startPoint x: 843, startPoint y: 50, endPoint x: 749, endPoint y: 19, distance: 99.5
click at [843, 50] on icon at bounding box center [839, 51] width 7 height 10
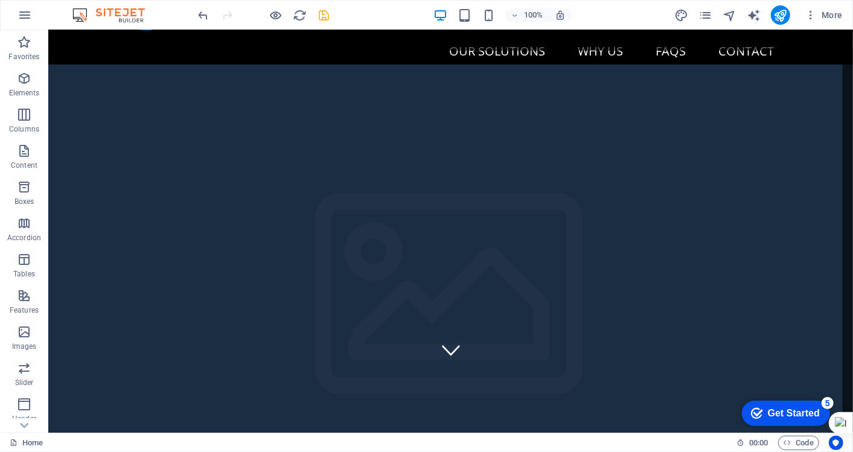
click at [327, 14] on icon "save" at bounding box center [325, 15] width 14 height 14
click at [787, 13] on icon "publish" at bounding box center [780, 15] width 14 height 14
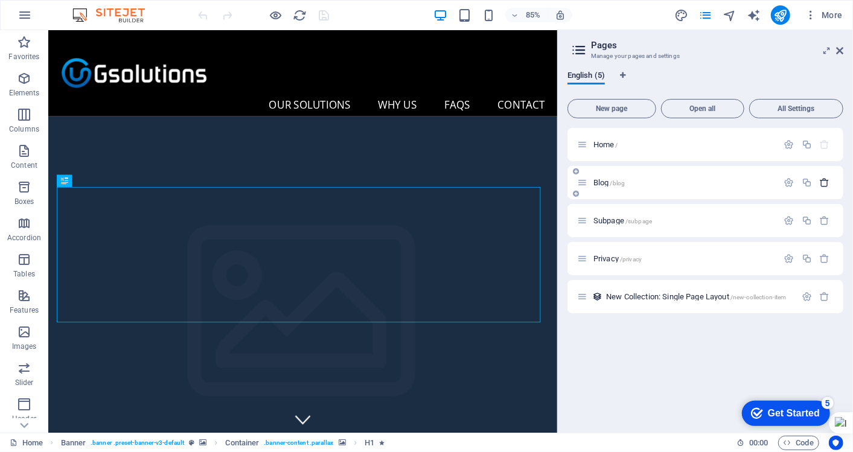
click at [0, 0] on icon "button" at bounding box center [0, 0] width 0 height 0
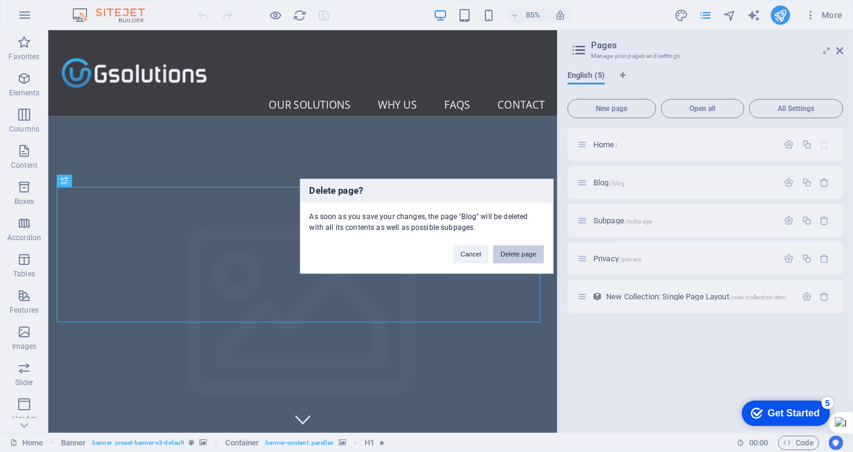
click at [517, 251] on button "Delete page" at bounding box center [518, 254] width 50 height 18
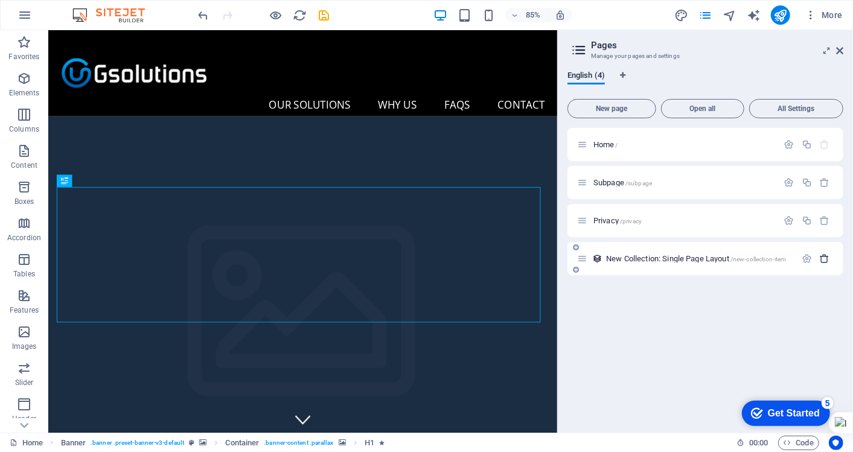
click at [829, 257] on icon "button" at bounding box center [825, 259] width 10 height 10
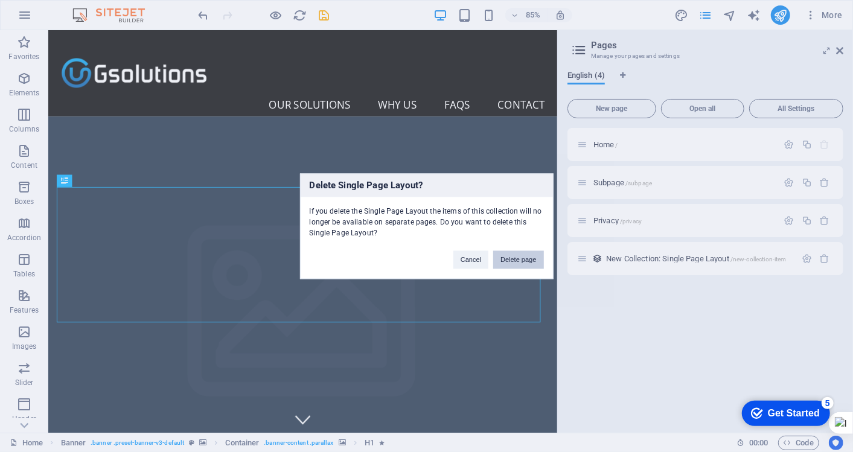
click at [530, 267] on button "Delete page" at bounding box center [518, 260] width 50 height 18
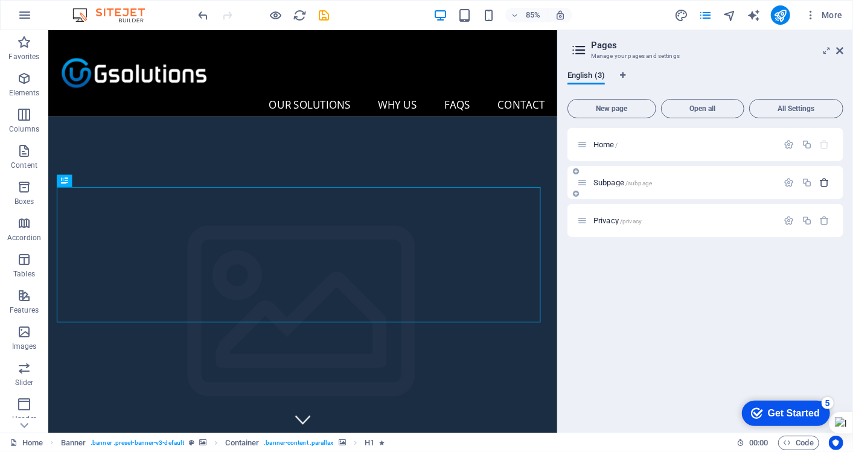
click at [828, 183] on icon "button" at bounding box center [825, 183] width 10 height 10
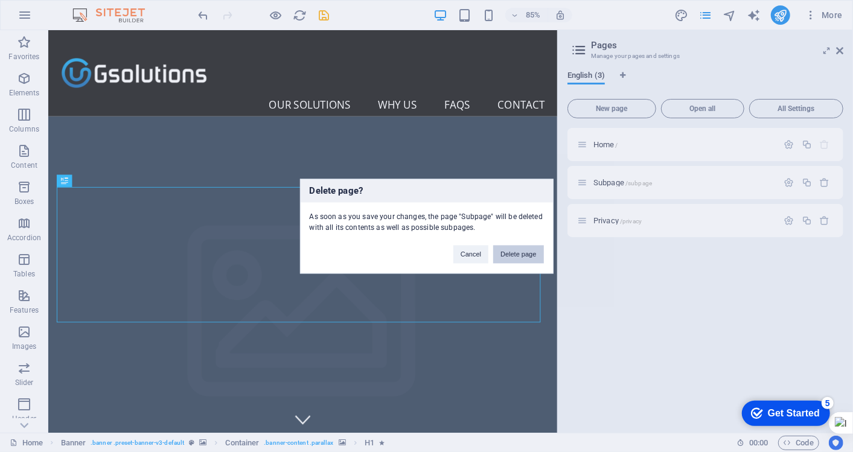
click at [515, 261] on button "Delete page" at bounding box center [518, 254] width 50 height 18
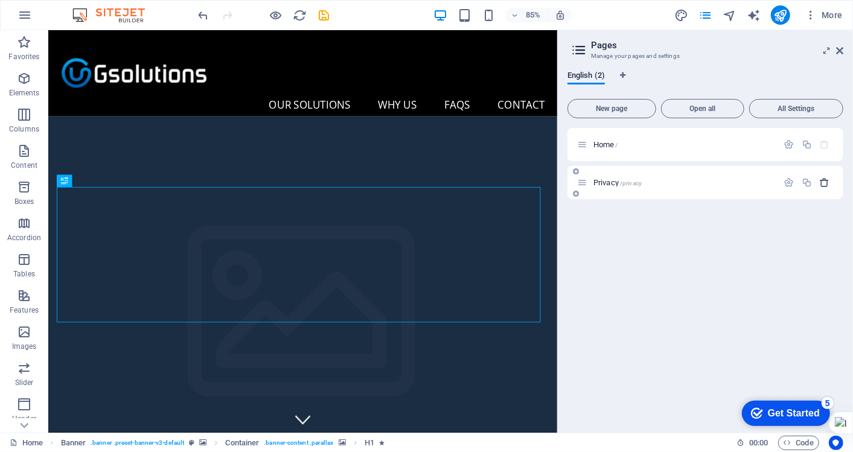
click at [823, 181] on icon "button" at bounding box center [825, 183] width 10 height 10
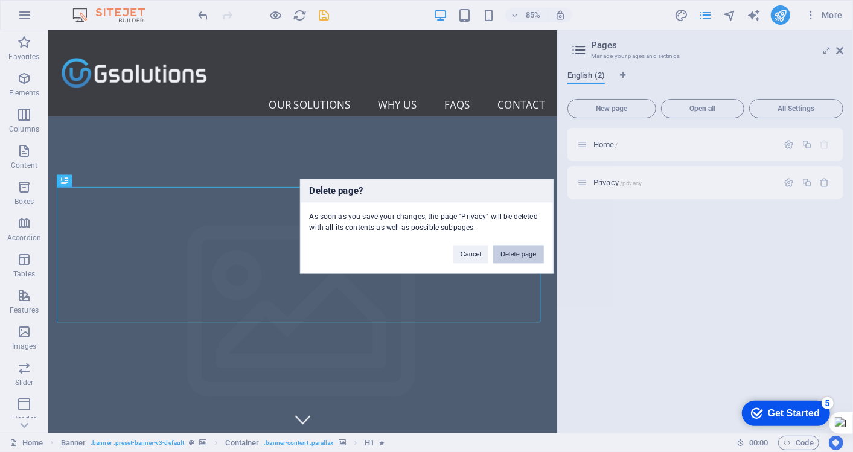
click at [520, 251] on button "Delete page" at bounding box center [518, 254] width 50 height 18
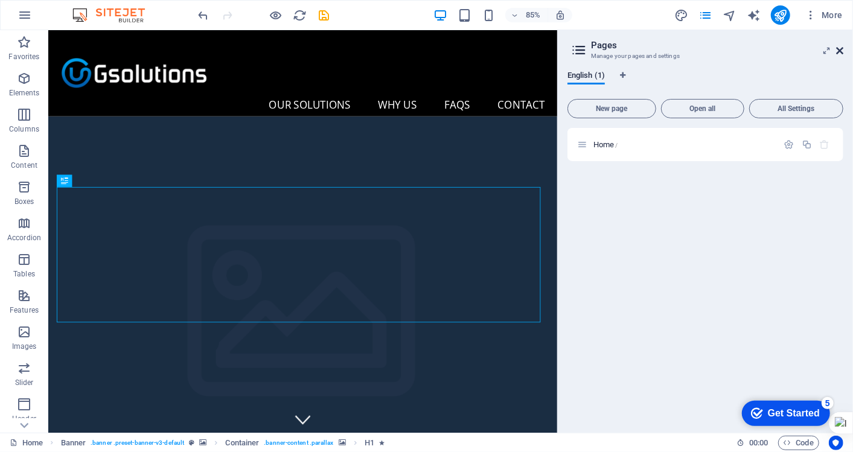
drag, startPoint x: 838, startPoint y: 45, endPoint x: 790, endPoint y: 15, distance: 57.0
